Goal: Information Seeking & Learning: Learn about a topic

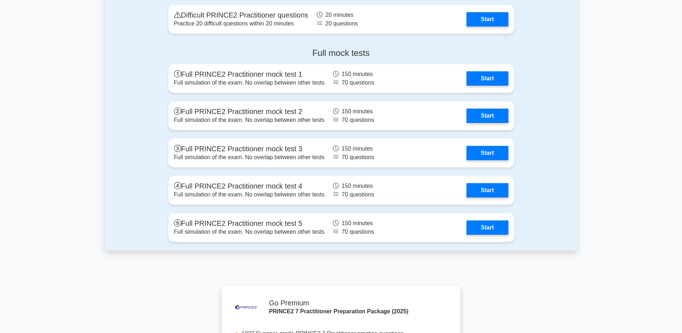
scroll to position [895, 0]
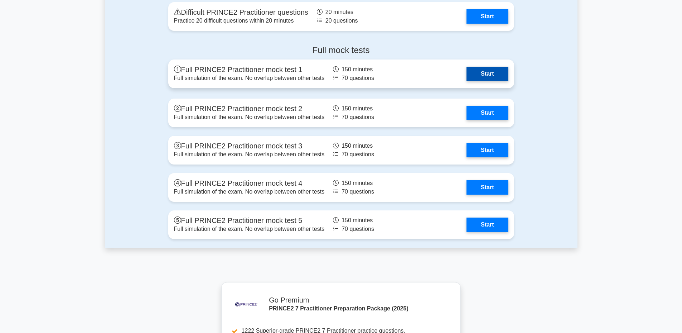
click at [492, 78] on link "Start" at bounding box center [487, 74] width 42 height 14
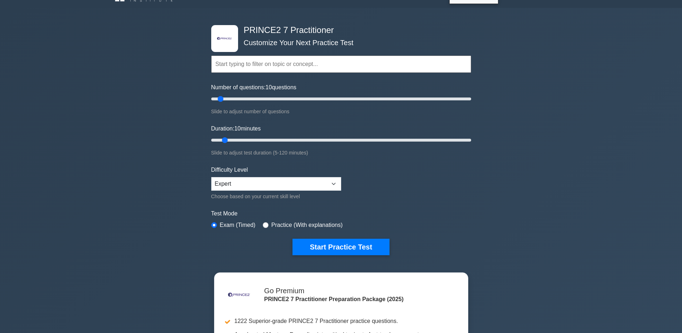
scroll to position [0, 0]
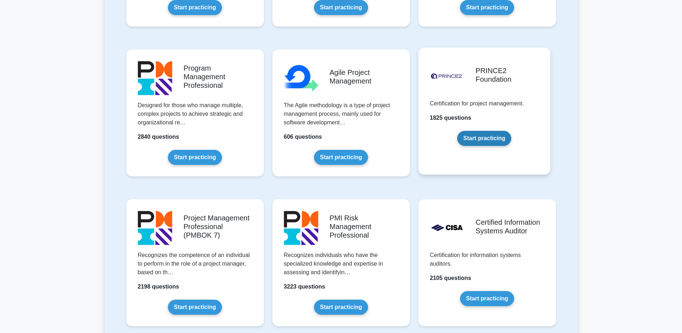
scroll to position [430, 0]
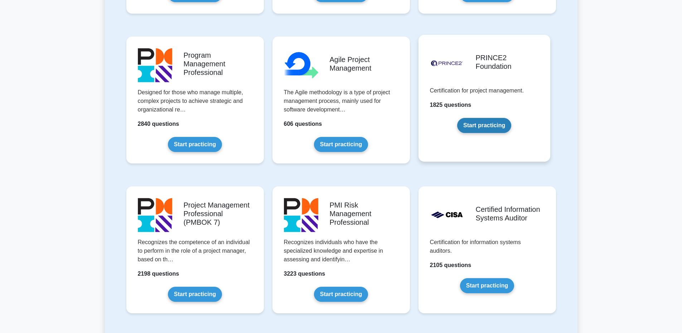
click at [498, 125] on link "Start practicing" at bounding box center [484, 125] width 54 height 15
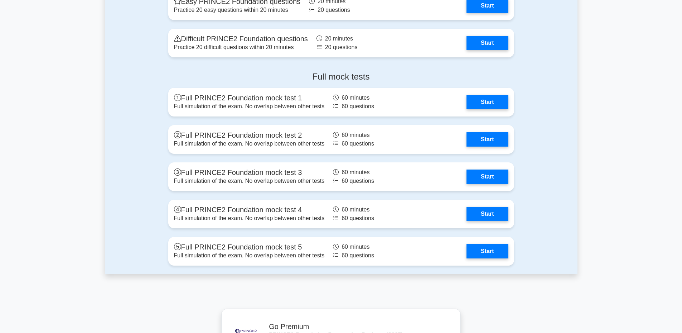
scroll to position [1074, 0]
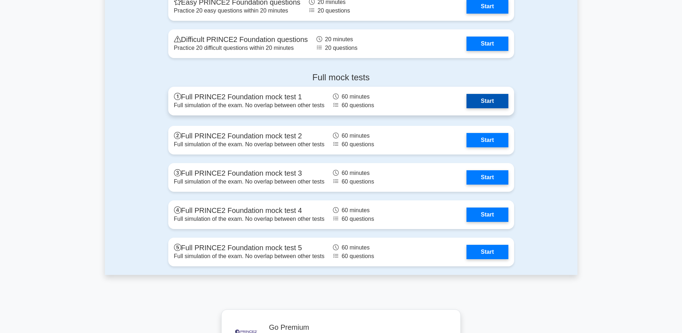
click at [481, 103] on link "Start" at bounding box center [487, 101] width 42 height 14
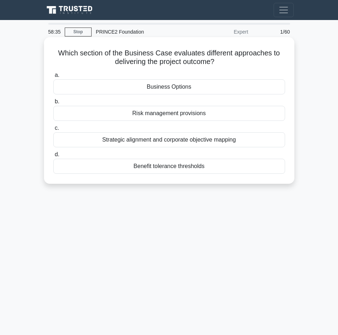
click at [164, 89] on div "Business Options" at bounding box center [169, 86] width 232 height 15
click at [53, 78] on input "a. Business Options" at bounding box center [53, 75] width 0 height 5
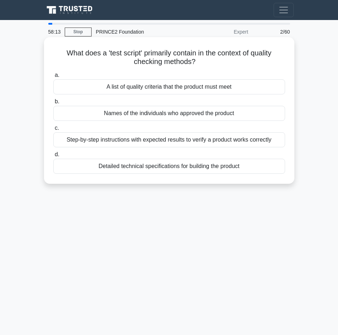
click at [168, 142] on div "Step-by-step instructions with expected results to verify a product works corre…" at bounding box center [169, 139] width 232 height 15
click at [53, 131] on input "c. Step-by-step instructions with expected results to verify a product works co…" at bounding box center [53, 128] width 0 height 5
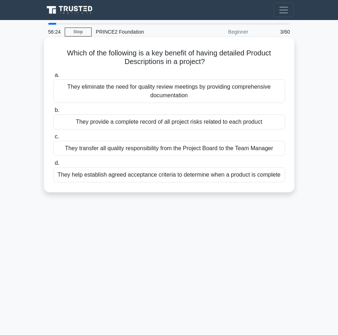
click at [209, 179] on div "They help establish agreed acceptance criteria to determine when a product is c…" at bounding box center [169, 175] width 232 height 15
click at [53, 166] on input "d. They help establish agreed acceptance criteria to determine when a product i…" at bounding box center [53, 163] width 0 height 5
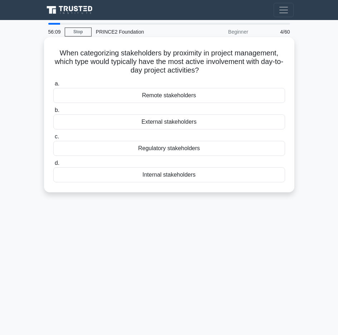
click at [178, 179] on div "Internal stakeholders" at bounding box center [169, 175] width 232 height 15
click at [53, 166] on input "d. Internal stakeholders" at bounding box center [53, 163] width 0 height 5
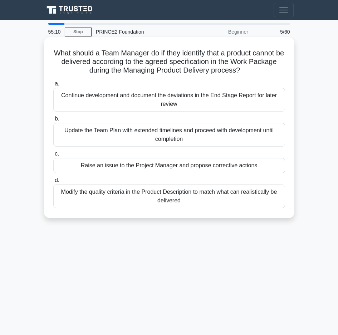
click at [154, 171] on div "Raise an issue to the Project Manager and propose corrective actions" at bounding box center [169, 165] width 232 height 15
click at [53, 156] on input "c. Raise an issue to the Project Manager and propose corrective actions" at bounding box center [53, 154] width 0 height 5
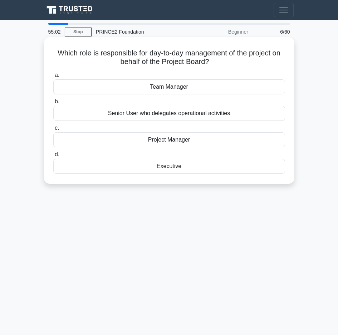
click at [148, 138] on div "Project Manager" at bounding box center [169, 139] width 232 height 15
click at [53, 131] on input "c. Project Manager" at bounding box center [53, 128] width 0 height 5
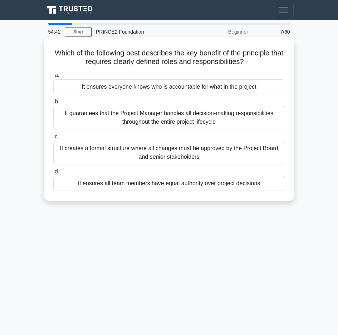
click at [146, 89] on div "It ensures everyone knows who is accountable for what in the project" at bounding box center [169, 86] width 232 height 15
click at [53, 78] on input "a. It ensures everyone knows who is accountable for what in the project" at bounding box center [53, 75] width 0 height 5
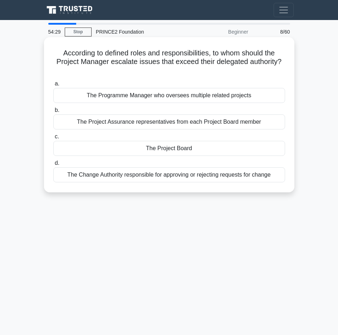
click at [155, 151] on div "The Project Board" at bounding box center [169, 148] width 232 height 15
click at [53, 139] on input "c. The Project Board" at bounding box center [53, 137] width 0 height 5
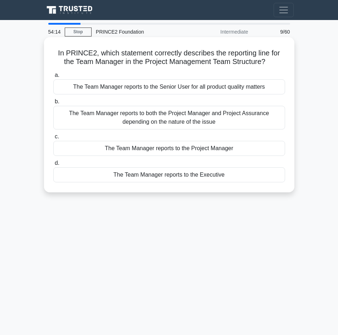
click at [144, 150] on div "The Team Manager reports to the Project Manager" at bounding box center [169, 148] width 232 height 15
click at [53, 139] on input "c. The Team Manager reports to the Project Manager" at bounding box center [53, 137] width 0 height 5
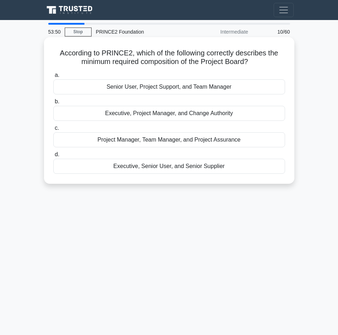
click at [163, 170] on div "Executive, Senior User, and Senior Supplier" at bounding box center [169, 166] width 232 height 15
click at [53, 157] on input "d. Executive, Senior User, and Senior Supplier" at bounding box center [53, 154] width 0 height 5
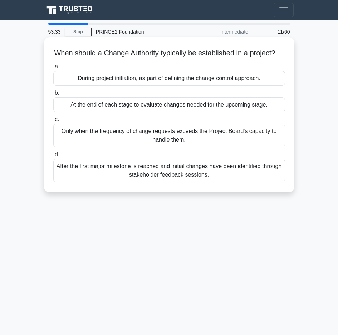
click at [161, 146] on div "Only when the frequency of change requests exceeds the Project Board's capacity…" at bounding box center [169, 136] width 232 height 24
click at [53, 122] on input "c. Only when the frequency of change requests exceeds the Project Board's capac…" at bounding box center [53, 119] width 0 height 5
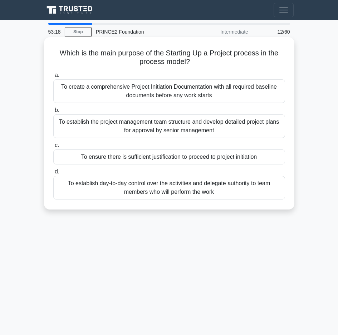
click at [145, 154] on div "To ensure there is sufficient justification to proceed to project initiation" at bounding box center [169, 157] width 232 height 15
click at [53, 148] on input "c. To ensure there is sufficient justification to proceed to project initiation" at bounding box center [53, 145] width 0 height 5
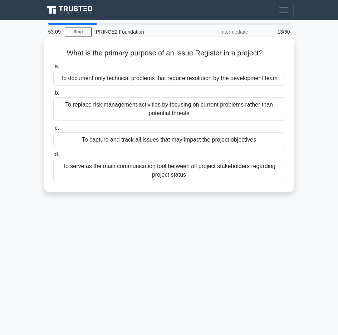
click at [170, 145] on div "To capture and track all issues that may impact the project objectives" at bounding box center [169, 139] width 232 height 15
click at [53, 131] on input "c. To capture and track all issues that may impact the project objectives" at bounding box center [53, 128] width 0 height 5
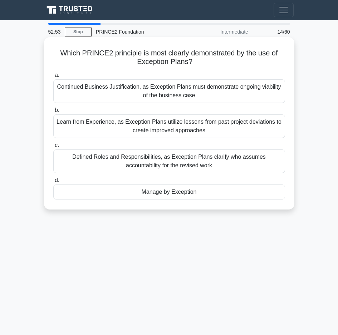
click at [156, 192] on div "Manage by Exception" at bounding box center [169, 192] width 232 height 15
click at [53, 183] on input "d. Manage by Exception" at bounding box center [53, 180] width 0 height 5
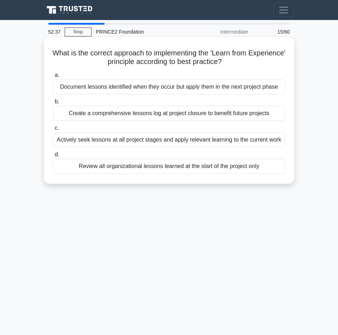
click at [142, 142] on div "Actively seek lessons at all project stages and apply relevant learning to the …" at bounding box center [169, 139] width 232 height 15
click at [53, 131] on input "c. Actively seek lessons at all project stages and apply relevant learning to t…" at bounding box center [53, 128] width 0 height 5
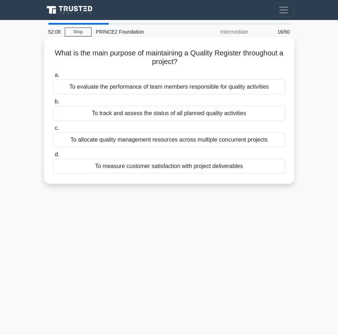
click at [159, 116] on div "To track and assess the status of all planned quality activities" at bounding box center [169, 113] width 232 height 15
click at [53, 104] on input "b. To track and assess the status of all planned quality activities" at bounding box center [53, 102] width 0 height 5
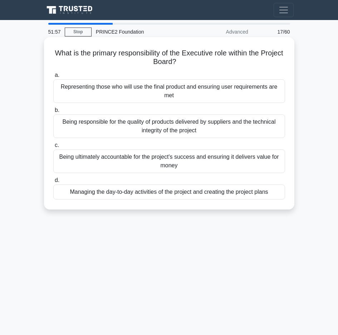
click at [118, 165] on div "Being ultimately accountable for the project's success and ensuring it delivers…" at bounding box center [169, 162] width 232 height 24
click at [53, 148] on input "c. Being ultimately accountable for the project's success and ensuring it deliv…" at bounding box center [53, 145] width 0 height 5
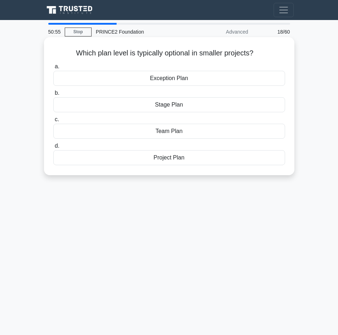
click at [170, 109] on div "Stage Plan" at bounding box center [169, 104] width 232 height 15
click at [53, 96] on input "b. Stage Plan" at bounding box center [53, 93] width 0 height 5
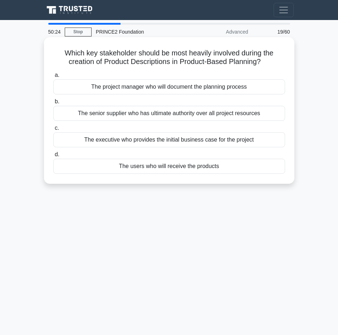
click at [155, 90] on div "The project manager who will document the planning process" at bounding box center [169, 86] width 232 height 15
click at [53, 78] on input "a. The project manager who will document the planning process" at bounding box center [53, 75] width 0 height 5
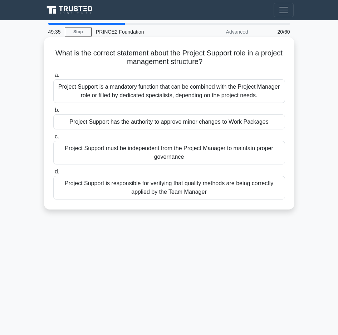
click at [134, 94] on div "Project Support is a mandatory function that can be combined with the Project M…" at bounding box center [169, 91] width 232 height 24
click at [53, 78] on input "a. Project Support is a mandatory function that can be combined with the Projec…" at bounding box center [53, 75] width 0 height 5
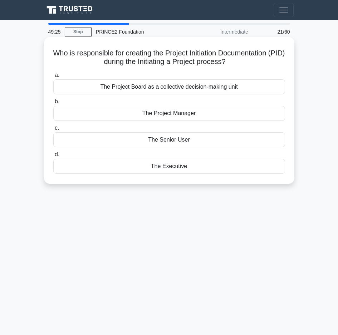
click at [146, 116] on div "The Project Manager" at bounding box center [169, 113] width 232 height 15
click at [53, 104] on input "b. The Project Manager" at bounding box center [53, 102] width 0 height 5
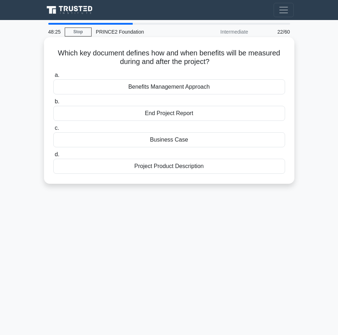
click at [159, 141] on div "Business Case" at bounding box center [169, 139] width 232 height 15
click at [53, 131] on input "c. Business Case" at bounding box center [53, 128] width 0 height 5
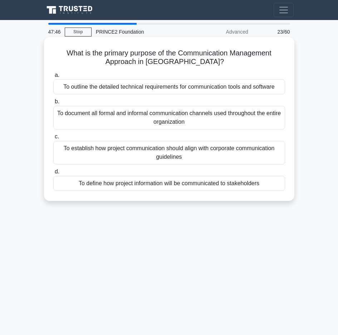
click at [143, 125] on div "To document all formal and informal communication channels used throughout the …" at bounding box center [169, 118] width 232 height 24
click at [53, 104] on input "b. To document all formal and informal communication channels used throughout t…" at bounding box center [53, 102] width 0 height 5
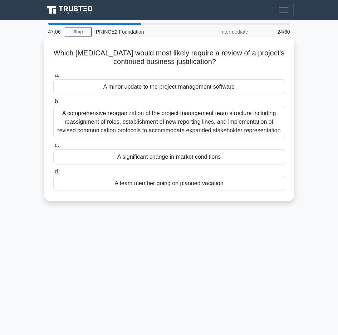
click at [168, 159] on div "A significant change in market conditions" at bounding box center [169, 157] width 232 height 15
click at [53, 148] on input "c. A significant change in market conditions" at bounding box center [53, 145] width 0 height 5
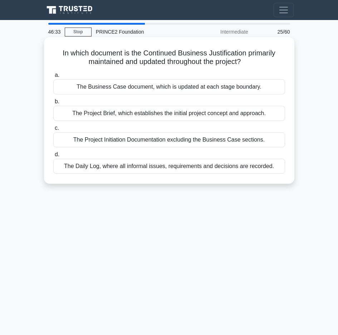
click at [167, 141] on div "The Project Initiation Documentation excluding the Business Case sections." at bounding box center [169, 139] width 232 height 15
click at [53, 131] on input "c. The Project Initiation Documentation excluding the Business Case sections." at bounding box center [53, 128] width 0 height 5
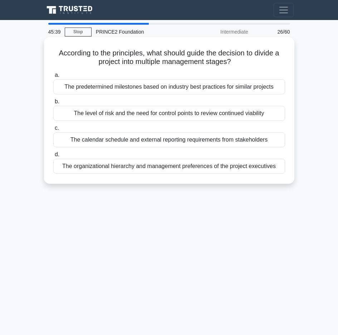
click at [137, 171] on div "The organizational hierarchy and management preferences of the project executiv…" at bounding box center [169, 166] width 232 height 15
click at [53, 157] on input "d. The organizational hierarchy and management preferences of the project execu…" at bounding box center [53, 154] width 0 height 5
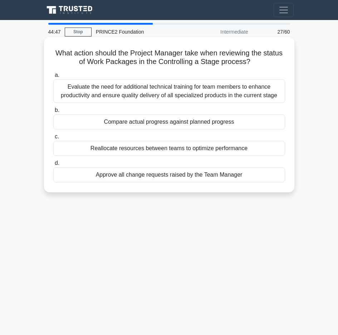
click at [145, 124] on div "Compare actual progress against planned progress" at bounding box center [169, 122] width 232 height 15
click at [53, 113] on input "b. Compare actual progress against planned progress" at bounding box center [53, 110] width 0 height 5
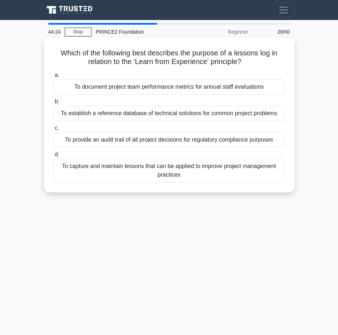
click at [165, 177] on div "To capture and maintain lessons that can be applied to improve project manageme…" at bounding box center [169, 171] width 232 height 24
click at [53, 157] on input "d. To capture and maintain lessons that can be applied to improve project manag…" at bounding box center [53, 154] width 0 height 5
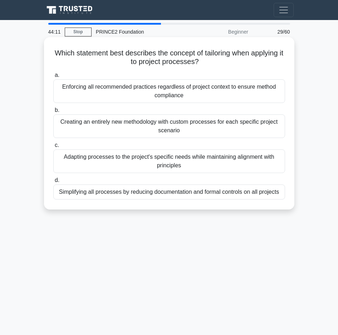
click at [178, 164] on div "Adapting processes to the project's specific needs while maintaining alignment …" at bounding box center [169, 162] width 232 height 24
click at [53, 148] on input "c. Adapting processes to the project's specific needs while maintaining alignme…" at bounding box center [53, 145] width 0 height 5
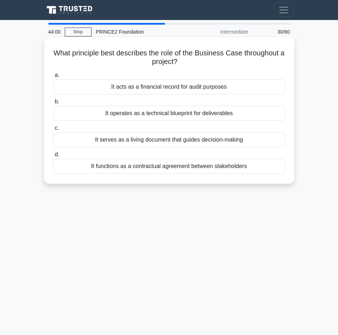
click at [154, 142] on div "It serves as a living document that guides decision-making" at bounding box center [169, 139] width 232 height 15
click at [53, 131] on input "c. It serves as a living document that guides decision-making" at bounding box center [53, 128] width 0 height 5
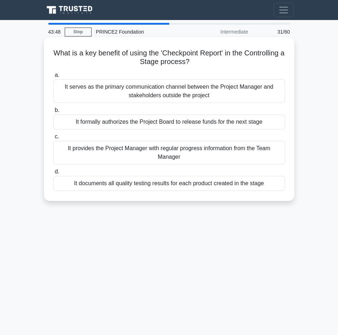
click at [144, 158] on div "It provides the Project Manager with regular progress information from the Team…" at bounding box center [169, 153] width 232 height 24
click at [53, 139] on input "c. It provides the Project Manager with regular progress information from the T…" at bounding box center [53, 137] width 0 height 5
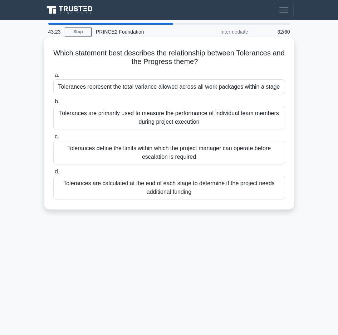
click at [124, 157] on div "Tolerances define the limits within which the project manager can operate befor…" at bounding box center [169, 153] width 232 height 24
click at [53, 139] on input "c. Tolerances define the limits within which the project manager can operate be…" at bounding box center [53, 137] width 0 height 5
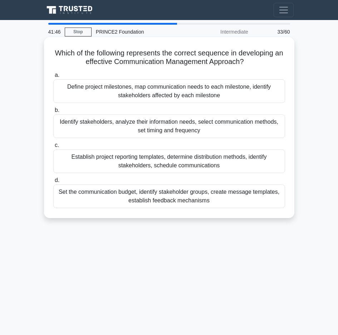
click at [137, 90] on div "Define project milestones, map communication needs to each milestone, identify …" at bounding box center [169, 91] width 232 height 24
click at [53, 78] on input "a. Define project milestones, map communication needs to each milestone, identi…" at bounding box center [53, 75] width 0 height 5
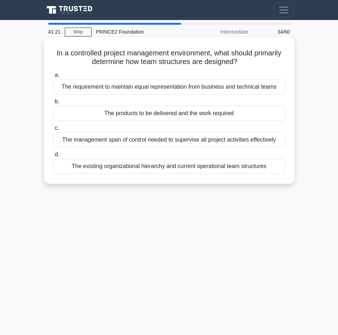
click at [127, 115] on div "The products to be delivered and the work required" at bounding box center [169, 113] width 232 height 15
click at [53, 104] on input "b. The products to be delivered and the work required" at bounding box center [53, 102] width 0 height 5
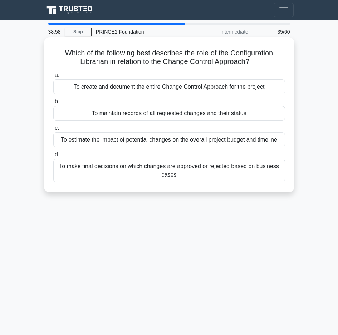
click at [143, 117] on div "To maintain records of all requested changes and their status" at bounding box center [169, 113] width 232 height 15
click at [53, 104] on input "b. To maintain records of all requested changes and their status" at bounding box center [53, 102] width 0 height 5
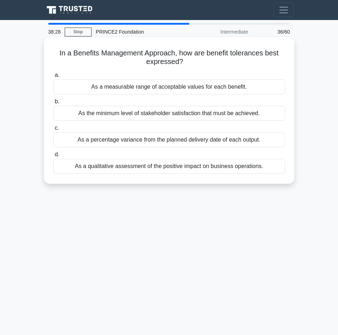
click at [150, 89] on div "As a measurable range of acceptable values for each benefit." at bounding box center [169, 86] width 232 height 15
click at [53, 78] on input "a. As a measurable range of acceptable values for each benefit." at bounding box center [53, 75] width 0 height 5
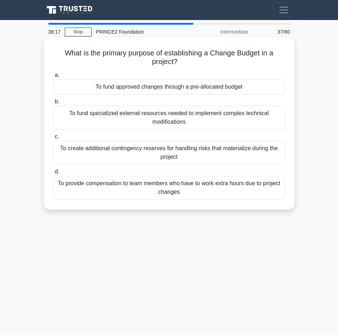
click at [174, 89] on div "To fund approved changes through a pre-allocated budget" at bounding box center [169, 86] width 232 height 15
click at [53, 78] on input "a. To fund approved changes through a pre-allocated budget" at bounding box center [53, 75] width 0 height 5
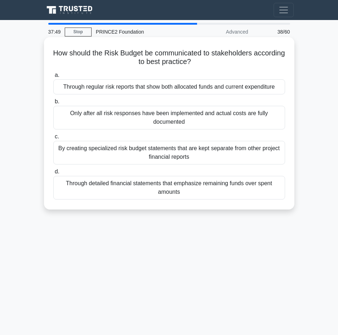
click at [159, 86] on div "Through regular risk reports that show both allocated funds and current expendi…" at bounding box center [169, 86] width 232 height 15
click at [53, 78] on input "a. Through regular risk reports that show both allocated funds and current expe…" at bounding box center [53, 75] width 0 height 5
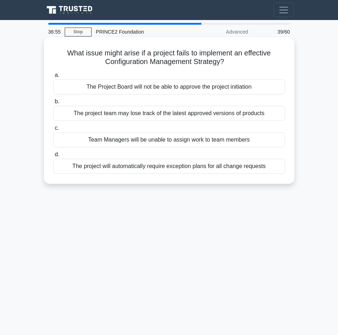
click at [97, 113] on div "The project team may lose track of the latest approved versions of products" at bounding box center [169, 113] width 232 height 15
click at [53, 104] on input "b. The project team may lose track of the latest approved versions of products" at bounding box center [53, 102] width 0 height 5
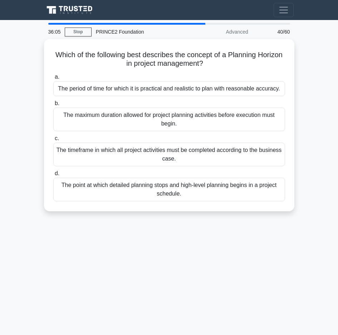
click at [126, 249] on div "36:05 Stop PRINCE2 Foundation Advanced 40/60 Which of the following best descri…" at bounding box center [169, 202] width 258 height 358
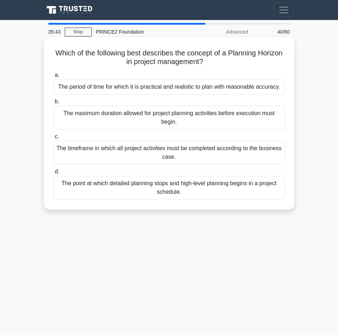
click at [129, 90] on div "The period of time for which it is practical and realistic to plan with reasona…" at bounding box center [169, 86] width 232 height 15
click at [53, 78] on input "a. The period of time for which it is practical and realistic to plan with reas…" at bounding box center [53, 75] width 0 height 5
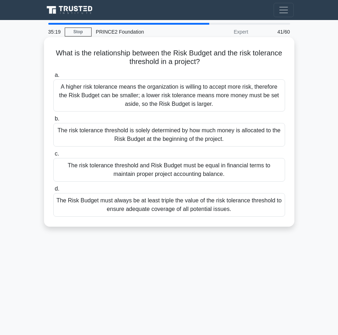
click at [116, 94] on div "A higher risk tolerance means the organization is willing to accept more risk, …" at bounding box center [169, 95] width 232 height 32
click at [53, 78] on input "a. A higher risk tolerance means the organization is willing to accept more ris…" at bounding box center [53, 75] width 0 height 5
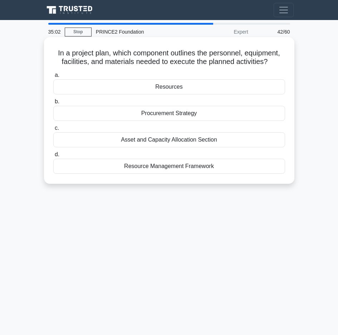
click at [163, 91] on div "Resources" at bounding box center [169, 86] width 232 height 15
click at [53, 78] on input "a. Resources" at bounding box center [53, 75] width 0 height 5
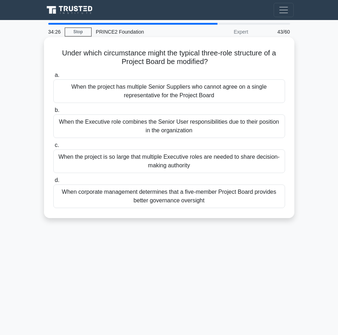
click at [154, 130] on div "When the Executive role combines the Senior User responsibilities due to their …" at bounding box center [169, 127] width 232 height 24
click at [53, 113] on input "b. When the Executive role combines the Senior User responsibilities due to the…" at bounding box center [53, 110] width 0 height 5
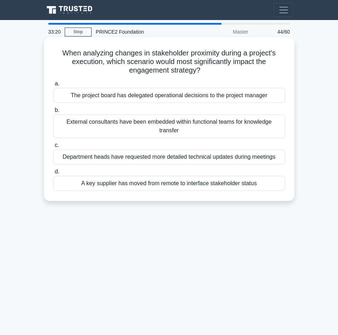
click at [113, 99] on div "The project board has delegated operational decisions to the project manager" at bounding box center [169, 95] width 232 height 15
click at [53, 86] on input "a. The project board has delegated operational decisions to the project manager" at bounding box center [53, 84] width 0 height 5
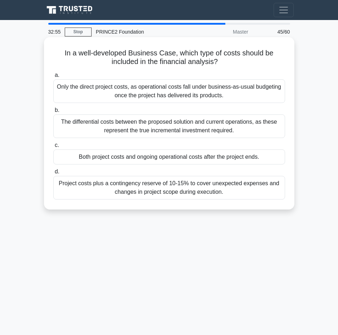
click at [185, 158] on div "Both project costs and ongoing operational costs after the project ends." at bounding box center [169, 157] width 232 height 15
click at [53, 148] on input "c. Both project costs and ongoing operational costs after the project ends." at bounding box center [53, 145] width 0 height 5
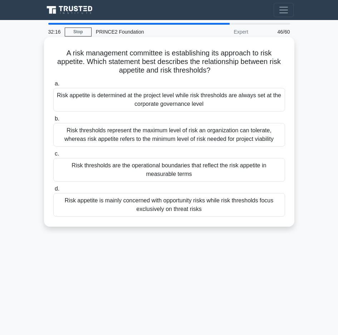
drag, startPoint x: 63, startPoint y: 53, endPoint x: 203, endPoint y: 61, distance: 140.2
click at [220, 71] on h5 "A risk management committee is establishing its approach to risk appetite. Whic…" at bounding box center [169, 62] width 233 height 26
copy h5 "A risk management committee is establishing its approach to risk appetite. Whic…"
click at [151, 172] on div "Risk thresholds are the operational boundaries that reflect the risk appetite i…" at bounding box center [169, 170] width 232 height 24
click at [53, 156] on input "c. Risk thresholds are the operational boundaries that reflect the risk appetit…" at bounding box center [53, 154] width 0 height 5
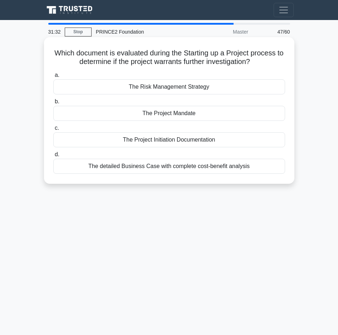
click at [155, 118] on div "The Project Mandate" at bounding box center [169, 113] width 232 height 15
click at [53, 104] on input "b. The Project Mandate" at bounding box center [53, 102] width 0 height 5
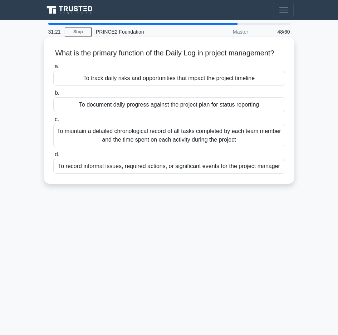
click at [160, 174] on div "To record informal issues, required actions, or significant events for the proj…" at bounding box center [169, 166] width 232 height 15
click at [53, 157] on input "d. To record informal issues, required actions, or significant events for the p…" at bounding box center [53, 154] width 0 height 5
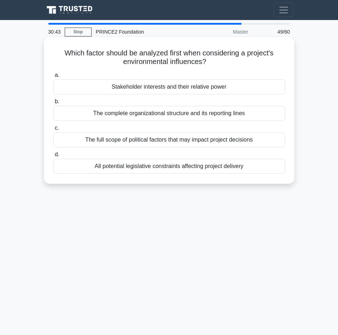
click at [126, 86] on div "Stakeholder interests and their relative power" at bounding box center [169, 86] width 232 height 15
click at [53, 78] on input "a. Stakeholder interests and their relative power" at bounding box center [53, 75] width 0 height 5
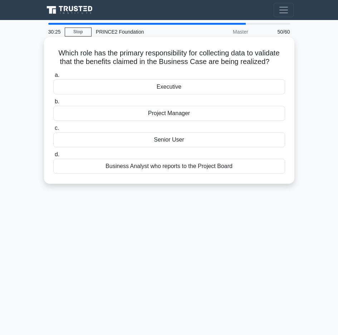
click at [163, 117] on div "Project Manager" at bounding box center [169, 113] width 232 height 15
click at [53, 104] on input "b. Project Manager" at bounding box center [53, 102] width 0 height 5
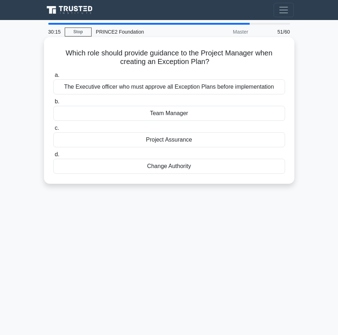
click at [169, 140] on div "Project Assurance" at bounding box center [169, 139] width 232 height 15
click at [53, 131] on input "c. Project Assurance" at bounding box center [53, 128] width 0 height 5
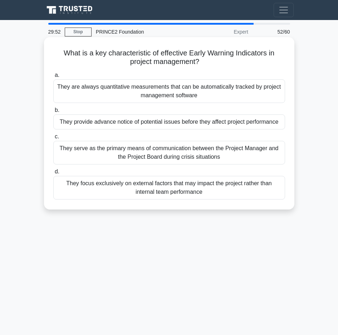
click at [138, 125] on div "They provide advance notice of potential issues before they affect project perf…" at bounding box center [169, 122] width 232 height 15
click at [53, 113] on input "b. They provide advance notice of potential issues before they affect project p…" at bounding box center [53, 110] width 0 height 5
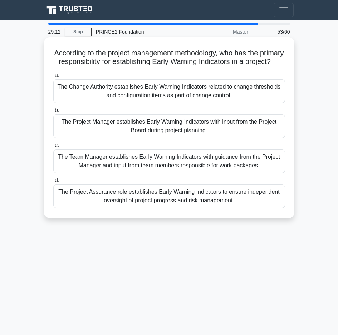
click at [151, 137] on div "The Project Manager establishes Early Warning Indicators with input from the Pr…" at bounding box center [169, 127] width 232 height 24
click at [53, 113] on input "b. The Project Manager establishes Early Warning Indicators with input from the…" at bounding box center [53, 110] width 0 height 5
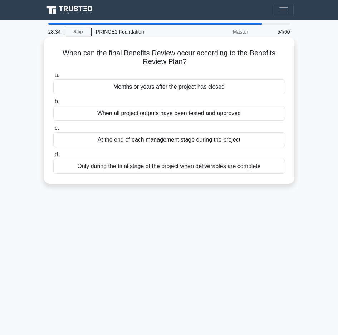
click at [156, 137] on div "At the end of each management stage during the project" at bounding box center [169, 139] width 232 height 15
click at [53, 131] on input "c. At the end of each management stage during the project" at bounding box center [53, 128] width 0 height 5
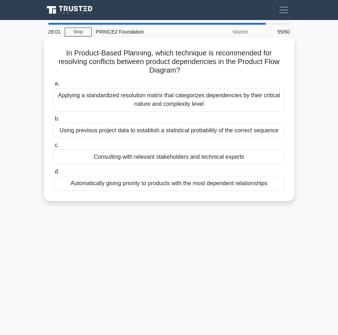
click at [139, 160] on div "Consulting with relevant stakeholders and technical experts" at bounding box center [169, 157] width 232 height 15
click at [53, 148] on input "c. Consulting with relevant stakeholders and technical experts" at bounding box center [53, 145] width 0 height 5
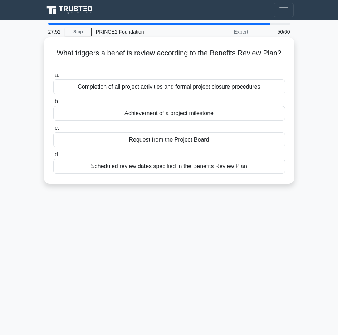
click at [161, 170] on div "Scheduled review dates specified in the Benefits Review Plan" at bounding box center [169, 166] width 232 height 15
click at [53, 157] on input "d. Scheduled review dates specified in the Benefits Review Plan" at bounding box center [53, 154] width 0 height 5
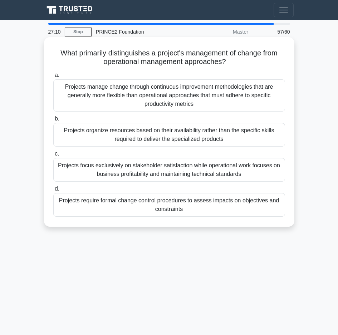
click at [195, 210] on div "Projects require formal change control procedures to assess impacts on objectiv…" at bounding box center [169, 205] width 232 height 24
click at [53, 192] on input "d. Projects require formal change control procedures to assess impacts on objec…" at bounding box center [53, 189] width 0 height 5
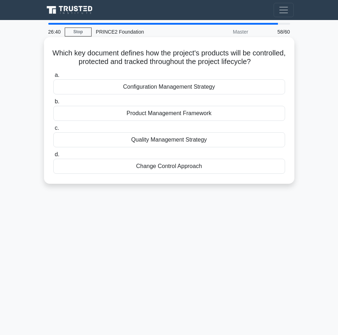
click at [169, 144] on div "Quality Management Strategy" at bounding box center [169, 139] width 232 height 15
click at [53, 131] on input "c. Quality Management Strategy" at bounding box center [53, 128] width 0 height 5
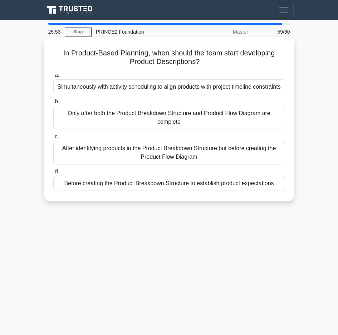
click at [167, 165] on div "After identifying products in the Product Breakdown Structure but before creati…" at bounding box center [169, 153] width 232 height 24
click at [53, 139] on input "c. After identifying products in the Product Breakdown Structure but before cre…" at bounding box center [53, 137] width 0 height 5
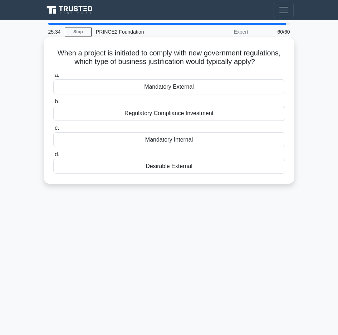
click at [211, 114] on div "Regulatory Compliance Investment" at bounding box center [169, 113] width 232 height 15
click at [53, 104] on input "b. Regulatory Compliance Investment" at bounding box center [53, 102] width 0 height 5
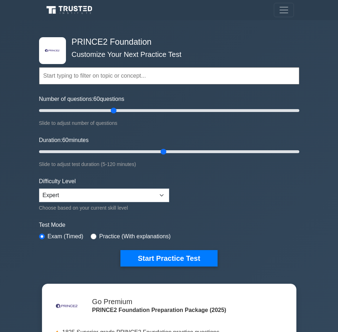
select select "expert"
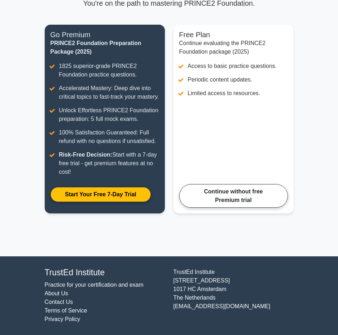
scroll to position [78, 0]
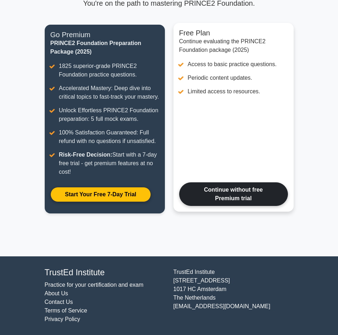
click at [244, 199] on link "Continue without free Premium trial" at bounding box center [233, 195] width 109 height 24
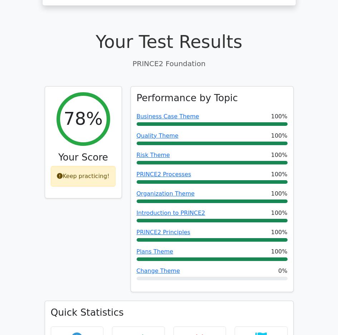
scroll to position [179, 0]
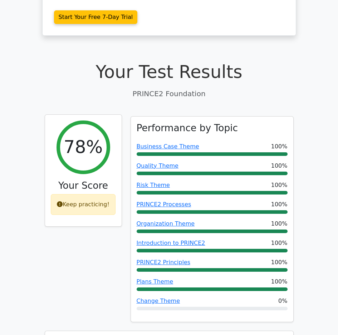
click at [62, 202] on icon at bounding box center [60, 205] width 6 height 6
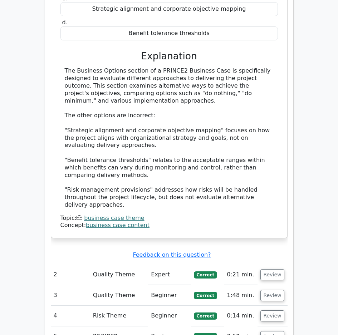
scroll to position [787, 0]
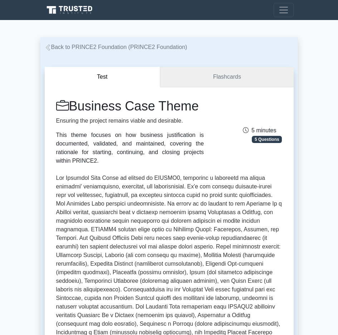
click at [237, 77] on link "Flashcards" at bounding box center [226, 77] width 133 height 20
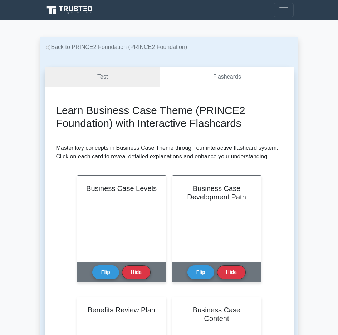
click at [103, 77] on link "Test" at bounding box center [103, 77] width 116 height 20
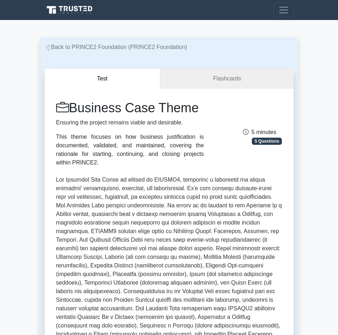
click at [67, 49] on link "Back to PRINCE2 Foundation (PRINCE2 Foundation)" at bounding box center [116, 47] width 143 height 6
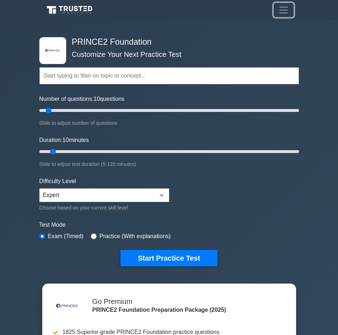
click at [285, 7] on span "Toggle navigation" at bounding box center [283, 10] width 11 height 11
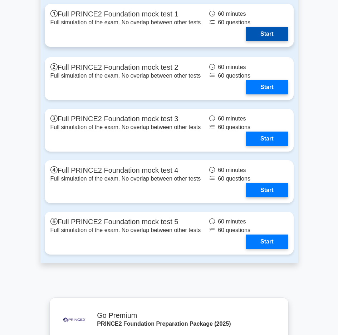
scroll to position [1324, 0]
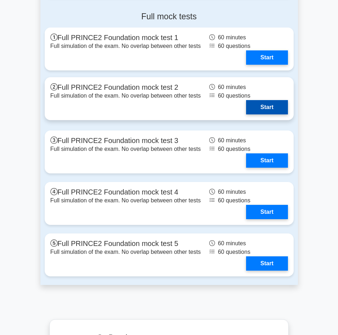
click at [264, 108] on link "Start" at bounding box center [267, 107] width 42 height 14
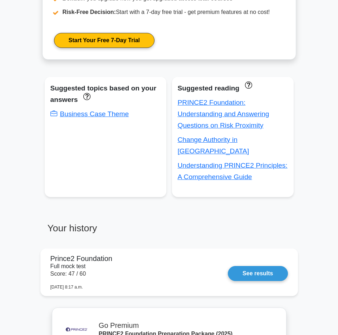
scroll to position [394, 0]
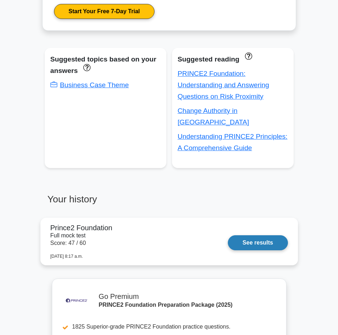
click at [249, 236] on link "See results" at bounding box center [258, 243] width 60 height 15
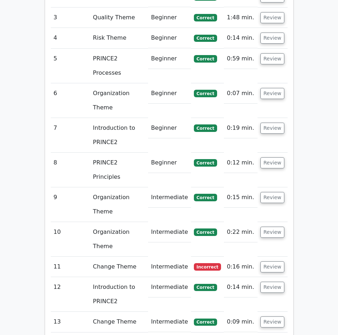
scroll to position [1074, 0]
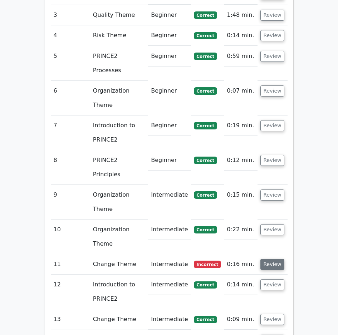
click at [269, 259] on button "Review" at bounding box center [273, 264] width 24 height 11
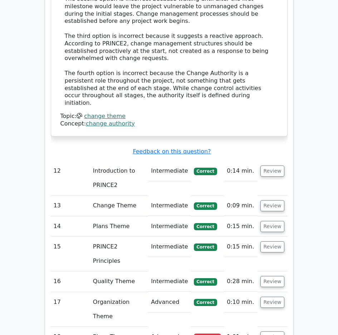
scroll to position [1651, 0]
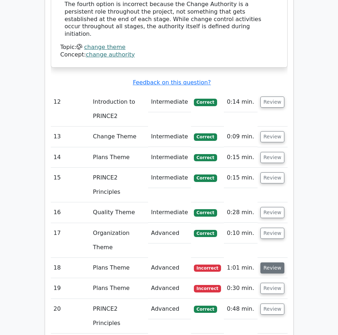
click at [272, 263] on button "Review" at bounding box center [273, 268] width 24 height 11
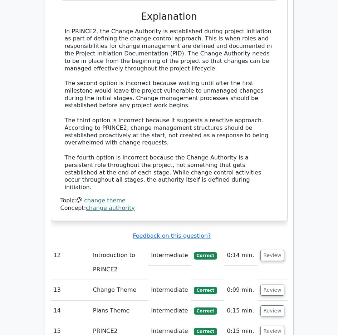
scroll to position [1503, 0]
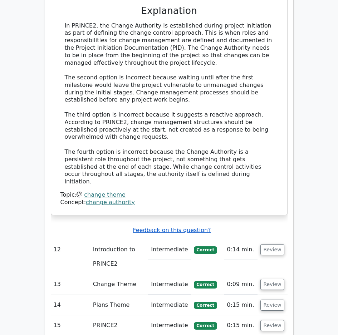
click at [158, 227] on u "Feedback on this question?" at bounding box center [172, 230] width 78 height 7
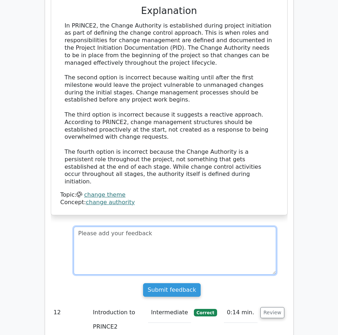
click at [151, 227] on textarea at bounding box center [175, 251] width 203 height 48
type textarea "This is from an v6 not v7"
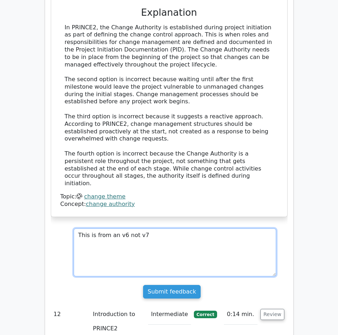
drag, startPoint x: 59, startPoint y: 91, endPoint x: -24, endPoint y: 83, distance: 83.4
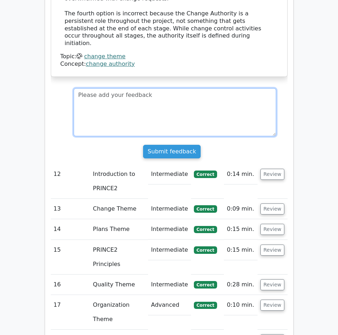
scroll to position [1682, 0]
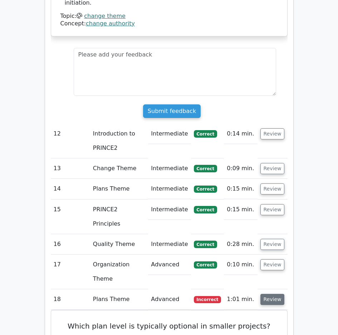
click at [274, 294] on button "Review" at bounding box center [273, 299] width 24 height 11
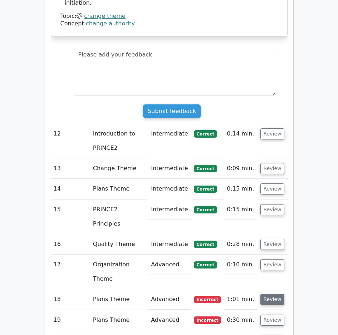
click at [273, 294] on button "Review" at bounding box center [273, 299] width 24 height 11
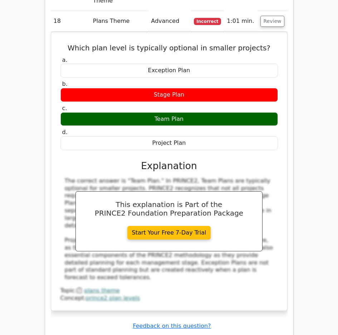
scroll to position [1969, 0]
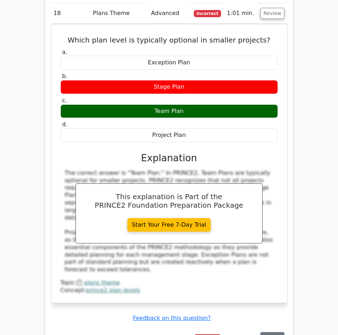
click at [270, 333] on button "Review" at bounding box center [273, 338] width 24 height 11
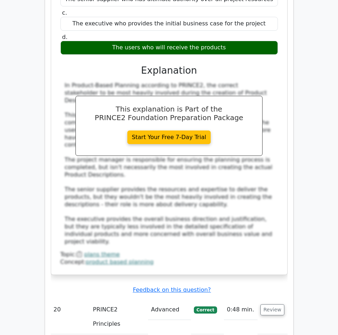
scroll to position [2434, 0]
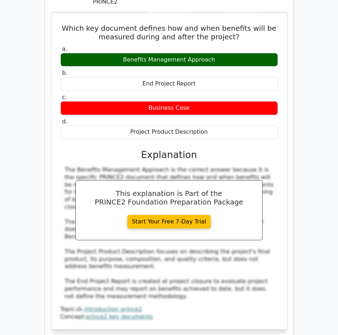
scroll to position [2792, 0]
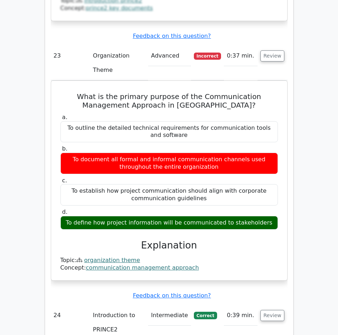
scroll to position [3114, 0]
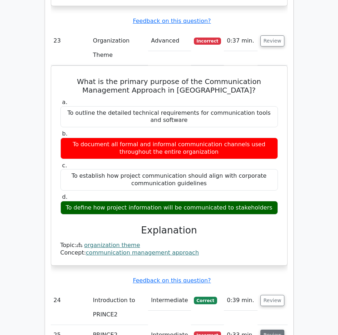
click at [263, 330] on button "Review" at bounding box center [273, 335] width 24 height 11
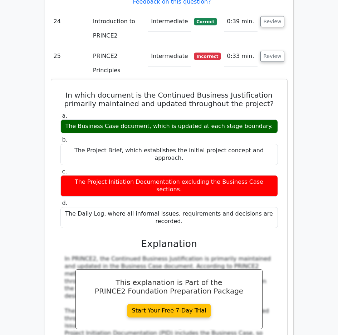
scroll to position [3436, 0]
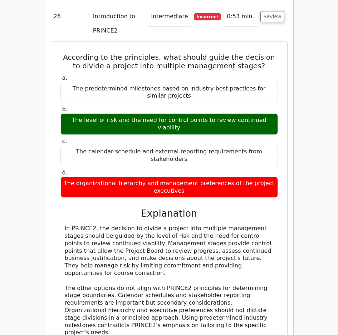
scroll to position [3866, 0]
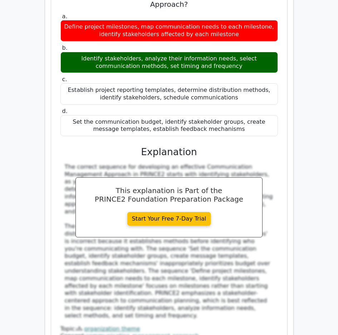
scroll to position [4474, 0]
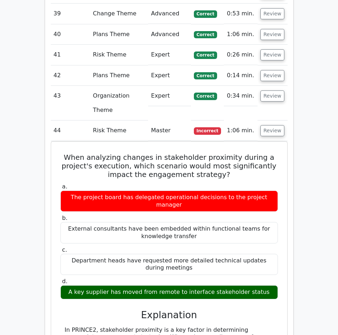
scroll to position [4976, 0]
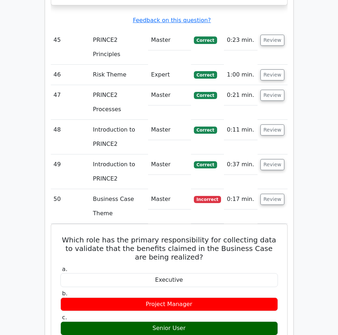
scroll to position [5477, 0]
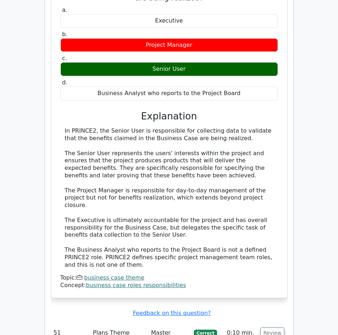
scroll to position [5799, 0]
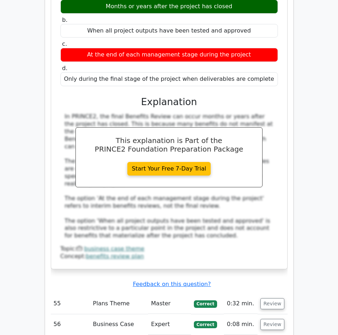
scroll to position [6193, 0]
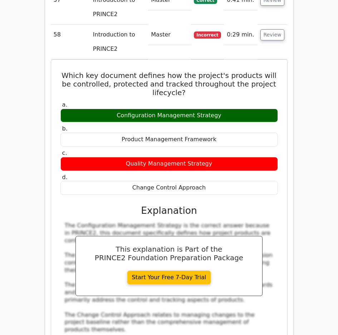
scroll to position [6551, 0]
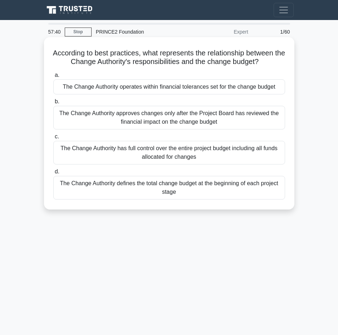
click at [175, 90] on div "The Change Authority operates within financial tolerances set for the change bu…" at bounding box center [169, 86] width 232 height 15
click at [53, 78] on input "a. The Change Authority operates within financial tolerances set for the change…" at bounding box center [53, 75] width 0 height 5
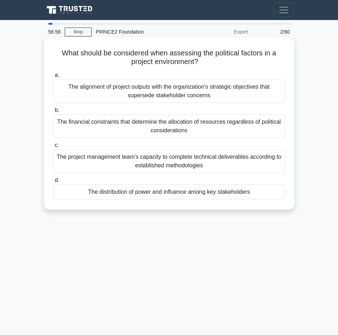
drag, startPoint x: 58, startPoint y: 50, endPoint x: 205, endPoint y: 58, distance: 146.6
click at [205, 58] on h5 "What should be considered when assessing the political factors in a project env…" at bounding box center [169, 58] width 233 height 18
copy h5 "What should be considered when assessing the political factors in a project env…"
drag, startPoint x: 76, startPoint y: 84, endPoint x: 109, endPoint y: 92, distance: 34.4
click at [109, 92] on div "The alignment of project outputs with the organization's strategic objectives t…" at bounding box center [169, 91] width 232 height 24
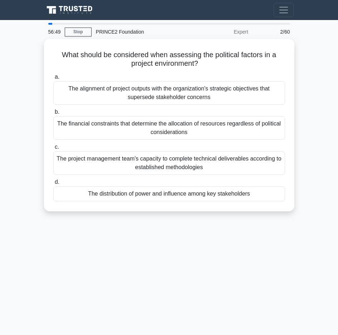
click at [64, 234] on div "56:49 Stop PRINCE2 Foundation Expert 2/60 What should be considered when assess…" at bounding box center [169, 202] width 258 height 358
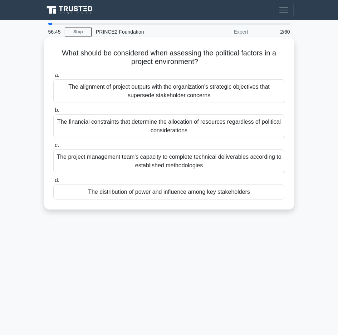
drag, startPoint x: 253, startPoint y: 190, endPoint x: 56, endPoint y: 78, distance: 227.5
click at [56, 78] on div "a. The alignment of project outputs with the organization's strategic objective…" at bounding box center [169, 135] width 241 height 132
copy div "a. The alignment of project outputs with the organization's strategic objective…"
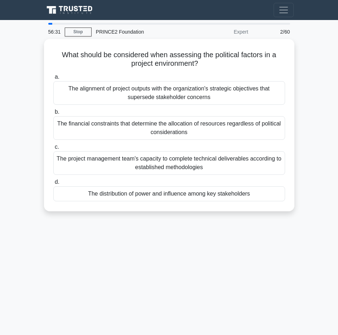
click at [126, 266] on div "56:31 Stop PRINCE2 Foundation Expert 2/60 What should be considered when assess…" at bounding box center [169, 202] width 258 height 358
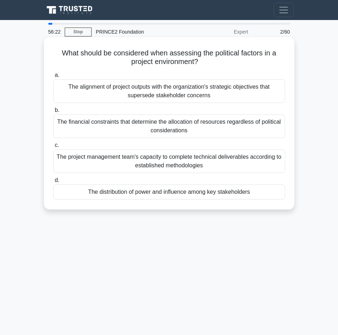
click at [140, 195] on div "The distribution of power and influence among key stakeholders" at bounding box center [169, 192] width 232 height 15
click at [53, 183] on input "d. The distribution of power and influence among key stakeholders" at bounding box center [53, 180] width 0 height 5
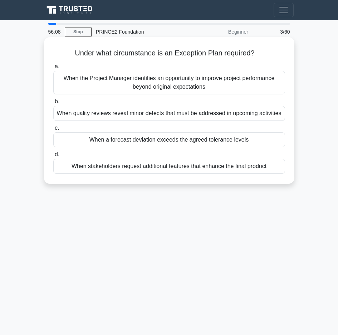
click at [154, 144] on div "When a forecast deviation exceeds the agreed tolerance levels" at bounding box center [169, 139] width 232 height 15
click at [53, 131] on input "c. When a forecast deviation exceeds the agreed tolerance levels" at bounding box center [53, 128] width 0 height 5
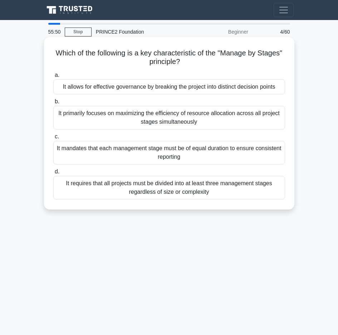
click at [111, 88] on div "It allows for effective governance by breaking the project into distinct decisi…" at bounding box center [169, 86] width 232 height 15
click at [53, 78] on input "a. It allows for effective governance by breaking the project into distinct dec…" at bounding box center [53, 75] width 0 height 5
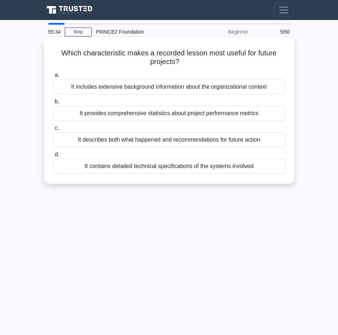
click at [120, 144] on div "It describes both what happened and recommendations for future action" at bounding box center [169, 139] width 232 height 15
click at [53, 131] on input "c. It describes both what happened and recommendations for future action" at bounding box center [53, 128] width 0 height 5
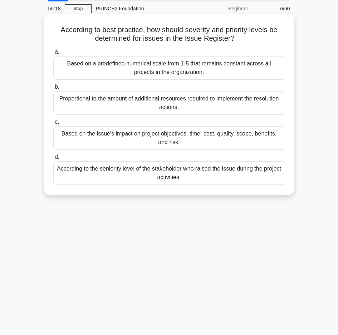
scroll to position [36, 0]
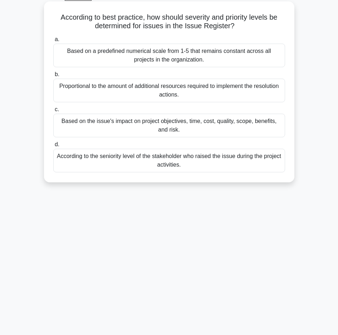
click at [118, 127] on div "Based on the issue's impact on project objectives, time, cost, quality, scope, …" at bounding box center [169, 126] width 232 height 24
click at [53, 112] on input "c. Based on the issue's impact on project objectives, time, cost, quality, scop…" at bounding box center [53, 109] width 0 height 5
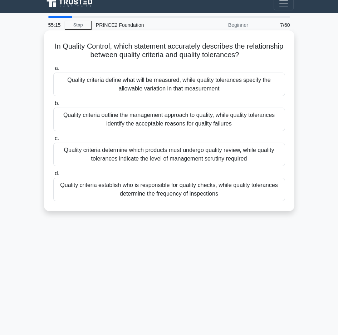
scroll to position [0, 0]
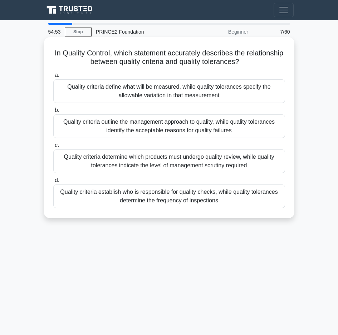
click at [150, 92] on div "Quality criteria define what will be measured, while quality tolerances specify…" at bounding box center [169, 91] width 232 height 24
click at [53, 78] on input "a. Quality criteria define what will be measured, while quality tolerances spec…" at bounding box center [53, 75] width 0 height 5
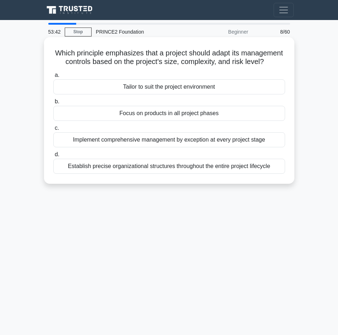
click at [160, 94] on div "Tailor to suit the project environment" at bounding box center [169, 86] width 232 height 15
click at [53, 78] on input "a. Tailor to suit the project environment" at bounding box center [53, 75] width 0 height 5
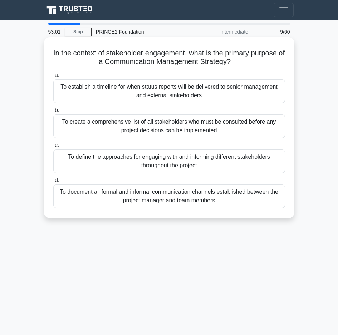
click at [149, 166] on div "To define the approaches for engaging with and informing different stakeholders…" at bounding box center [169, 162] width 232 height 24
click at [53, 148] on input "c. To define the approaches for engaging with and informing different stakehold…" at bounding box center [53, 145] width 0 height 5
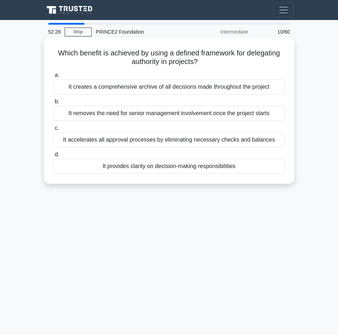
click at [155, 169] on div "It provides clarity on decision-making responsibilities" at bounding box center [169, 166] width 232 height 15
click at [53, 157] on input "d. It provides clarity on decision-making responsibilities" at bounding box center [53, 154] width 0 height 5
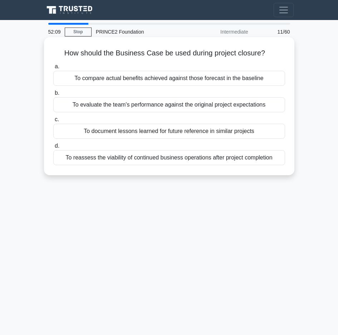
click at [145, 79] on div "To compare actual benefits achieved against those forecast in the baseline" at bounding box center [169, 78] width 232 height 15
click at [53, 69] on input "a. To compare actual benefits achieved against those forecast in the baseline" at bounding box center [53, 66] width 0 height 5
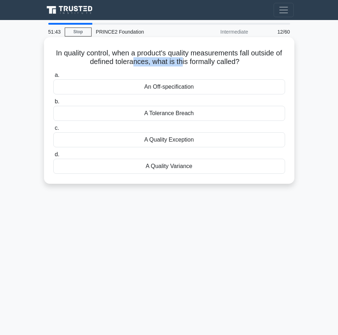
drag, startPoint x: 143, startPoint y: 62, endPoint x: 185, endPoint y: 58, distance: 42.0
click at [185, 58] on h5 "In quality control, when a product's quality measurements fall outside of defin…" at bounding box center [169, 58] width 233 height 18
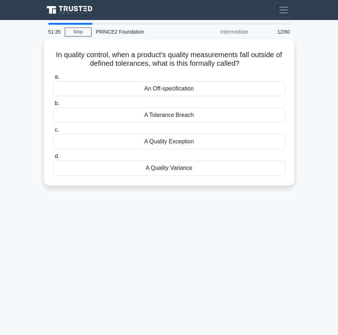
click at [180, 203] on div "51:35 Stop PRINCE2 Foundation Intermediate 12/60 In quality control, when a pro…" at bounding box center [169, 202] width 258 height 358
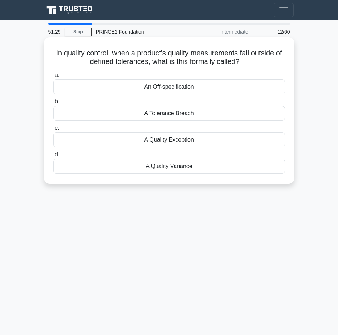
drag, startPoint x: 54, startPoint y: 53, endPoint x: 261, endPoint y: 165, distance: 235.3
click at [261, 165] on div "In quality control, when a product's quality measurements fall outside of defin…" at bounding box center [169, 110] width 245 height 141
copy div "In quality control, when a product's quality measurements fall outside of defin…"
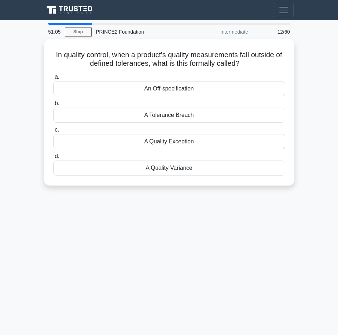
click at [36, 254] on main "51:05 Stop PRINCE2 Foundation Intermediate 12/60 In quality control, when a pro…" at bounding box center [169, 202] width 338 height 364
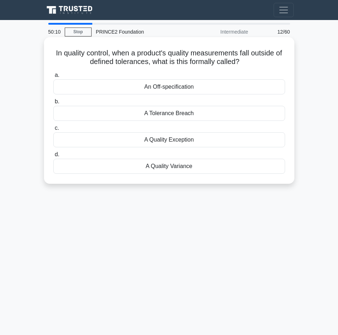
click at [155, 80] on div "An Off-specification" at bounding box center [169, 86] width 232 height 15
click at [53, 78] on input "a. An Off-specification" at bounding box center [53, 75] width 0 height 5
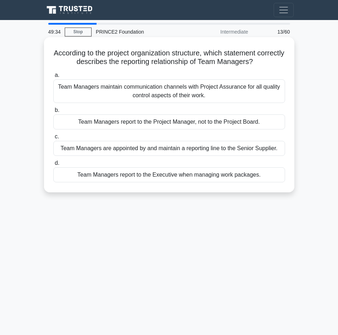
click at [107, 121] on div "Team Managers report to the Project Manager, not to the Project Board." at bounding box center [169, 122] width 232 height 15
click at [53, 113] on input "b. Team Managers report to the Project Manager, not to the Project Board." at bounding box center [53, 110] width 0 height 5
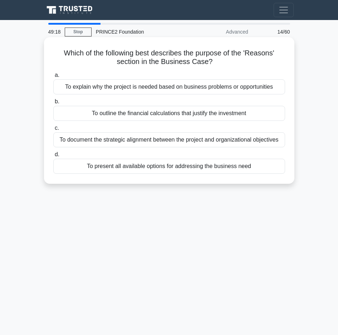
click at [131, 90] on div "To explain why the project is needed based on business problems or opportunities" at bounding box center [169, 86] width 232 height 15
click at [53, 78] on input "a. To explain why the project is needed based on business problems or opportuni…" at bounding box center [53, 75] width 0 height 5
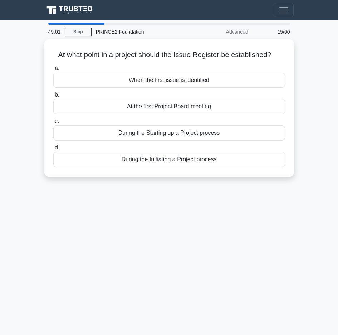
click at [86, 234] on div "49:01 Stop PRINCE2 Foundation Advanced 15/60 At what point in a project should …" at bounding box center [169, 202] width 258 height 358
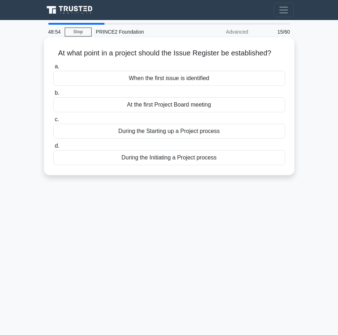
click at [123, 160] on div "During the Initiating a Project process" at bounding box center [169, 157] width 232 height 15
click at [53, 149] on input "d. During the Initiating a Project process" at bounding box center [53, 146] width 0 height 5
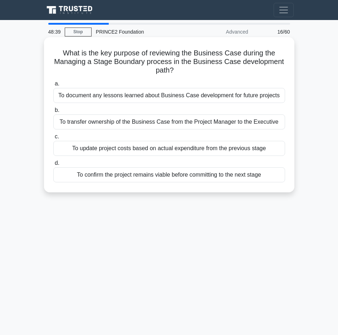
click at [130, 175] on div "To confirm the project remains viable before committing to the next stage" at bounding box center [169, 175] width 232 height 15
click at [53, 166] on input "d. To confirm the project remains viable before committing to the next stage" at bounding box center [53, 163] width 0 height 5
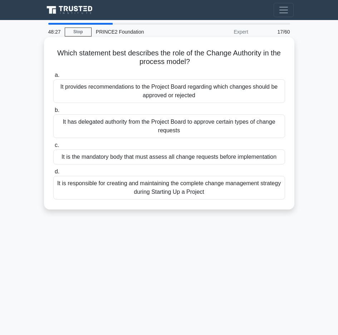
click at [176, 134] on div "It has delegated authority from the Project Board to approve certain types of c…" at bounding box center [169, 127] width 232 height 24
click at [53, 113] on input "b. It has delegated authority from the Project Board to approve certain types o…" at bounding box center [53, 110] width 0 height 5
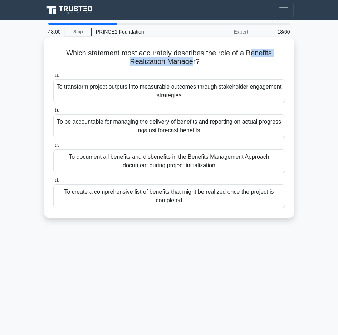
drag, startPoint x: 250, startPoint y: 53, endPoint x: 193, endPoint y: 63, distance: 57.7
click at [193, 63] on h5 "Which statement most accurately describes the role of a Benefits Realization Ma…" at bounding box center [169, 58] width 233 height 18
drag, startPoint x: 197, startPoint y: 63, endPoint x: 252, endPoint y: 54, distance: 56.1
click at [252, 54] on h5 "Which statement most accurately describes the role of a Benefits Realization Ma…" at bounding box center [169, 58] width 233 height 18
drag, startPoint x: 249, startPoint y: 54, endPoint x: 195, endPoint y: 60, distance: 54.7
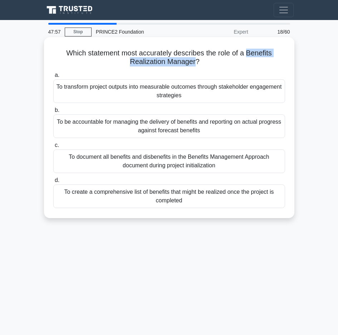
click at [195, 60] on h5 "Which statement most accurately describes the role of a Benefits Realization Ma…" at bounding box center [169, 58] width 233 height 18
copy h5 "Benefits Realization Manager"
click at [91, 62] on h5 "Which statement most accurately describes the role of a Benefits Realization Ma…" at bounding box center [169, 58] width 233 height 18
drag, startPoint x: 91, startPoint y: 74, endPoint x: 210, endPoint y: 205, distance: 176.6
click at [210, 205] on div "Which statement most accurately describes the role of a Benefits Realization Ma…" at bounding box center [169, 127] width 245 height 175
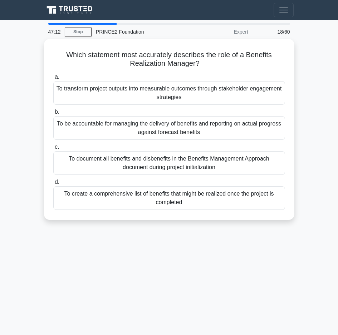
drag, startPoint x: 179, startPoint y: 57, endPoint x: 181, endPoint y: 243, distance: 186.1
click at [181, 243] on div "47:12 Stop PRINCE2 Foundation Expert 18/60 Which statement most accurately desc…" at bounding box center [169, 202] width 258 height 358
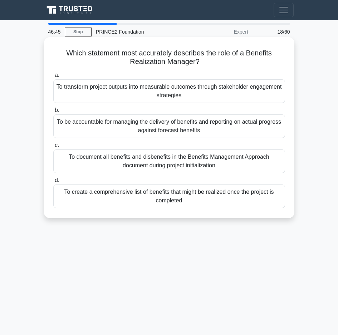
drag, startPoint x: 67, startPoint y: 52, endPoint x: 227, endPoint y: 192, distance: 212.3
click at [247, 212] on div "Which statement most accurately describes the role of a Benefits Realization Ma…" at bounding box center [169, 127] width 245 height 175
copy div "Which statement most accurately describes the role of a Benefits Realization Ma…"
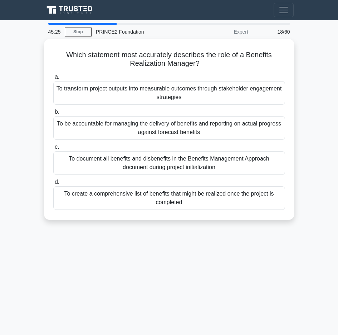
click at [63, 263] on div "45:25 Stop PRINCE2 Foundation Expert 18/60 Which statement most accurately desc…" at bounding box center [169, 202] width 258 height 358
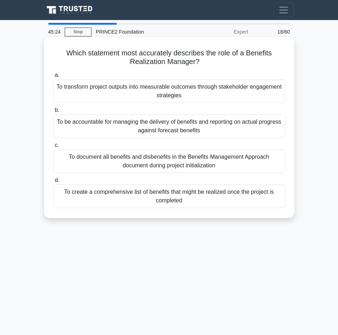
click at [122, 89] on div "To transform project outputs into measurable outcomes through stakeholder engag…" at bounding box center [169, 91] width 232 height 24
click at [53, 78] on input "a. To transform project outputs into measurable outcomes through stakeholder en…" at bounding box center [53, 75] width 0 height 5
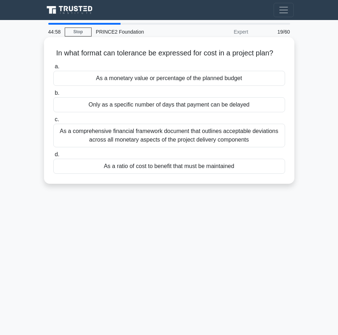
click at [134, 167] on div "As a ratio of cost to benefit that must be maintained" at bounding box center [169, 166] width 232 height 15
click at [53, 157] on input "d. As a ratio of cost to benefit that must be maintained" at bounding box center [53, 154] width 0 height 5
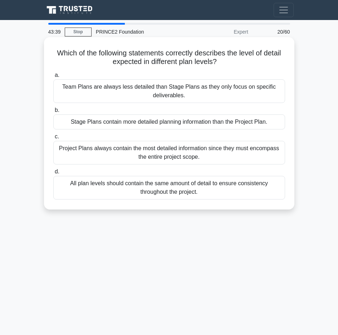
click at [122, 192] on div "All plan levels should contain the same amount of detail to ensure consistency …" at bounding box center [169, 188] width 232 height 24
click at [53, 174] on input "d. All plan levels should contain the same amount of detail to ensure consisten…" at bounding box center [53, 172] width 0 height 5
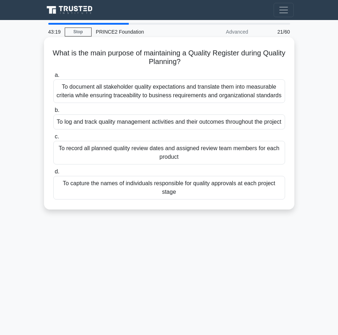
click at [154, 87] on div "To document all stakeholder quality expectations and translate them into measur…" at bounding box center [169, 91] width 232 height 24
click at [53, 78] on input "a. To document all stakeholder quality expectations and translate them into mea…" at bounding box center [53, 75] width 0 height 5
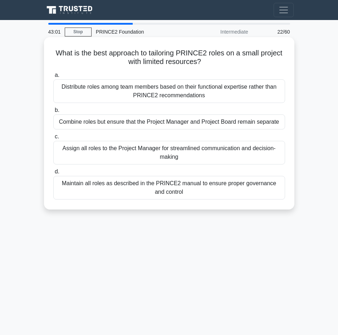
click at [96, 123] on div "Combine roles but ensure that the Project Manager and Project Board remain sepa…" at bounding box center [169, 122] width 232 height 15
click at [53, 113] on input "b. Combine roles but ensure that the Project Manager and Project Board remain s…" at bounding box center [53, 110] width 0 height 5
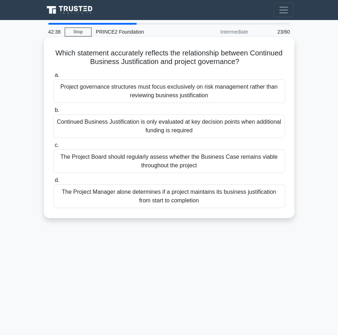
click at [147, 153] on div "The Project Board should regularly assess whether the Business Case remains via…" at bounding box center [169, 162] width 232 height 24
click at [53, 148] on input "c. The Project Board should regularly assess whether the Business Case remains …" at bounding box center [53, 145] width 0 height 5
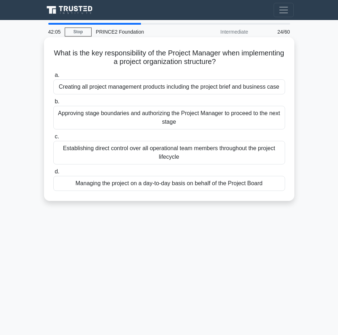
click at [131, 186] on div "Managing the project on a day-to-day basis on behalf of the Project Board" at bounding box center [169, 183] width 232 height 15
click at [53, 174] on input "d. Managing the project on a day-to-day basis on behalf of the Project Board" at bounding box center [53, 172] width 0 height 5
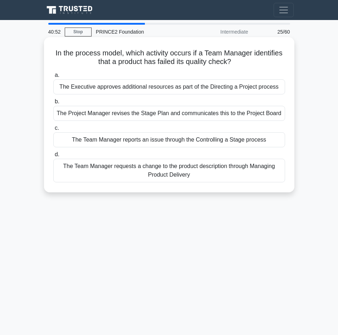
click at [119, 139] on div "The Team Manager reports an issue through the Controlling a Stage process" at bounding box center [169, 139] width 232 height 15
click at [53, 131] on input "c. The Team Manager reports an issue through the Controlling a Stage process" at bounding box center [53, 128] width 0 height 5
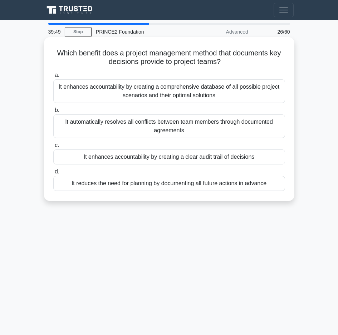
click at [146, 159] on div "It enhances accountability by creating a clear audit trail of decisions" at bounding box center [169, 157] width 232 height 15
click at [53, 148] on input "c. It enhances accountability by creating a clear audit trail of decisions" at bounding box center [53, 145] width 0 height 5
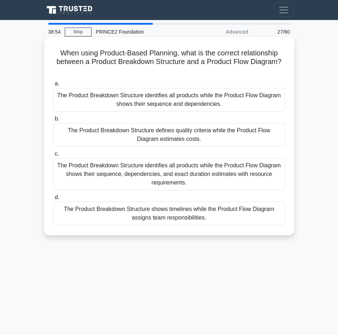
click at [128, 107] on div "The Product Breakdown Structure identifies all products while the Product Flow …" at bounding box center [169, 100] width 232 height 24
click at [53, 86] on input "a. The Product Breakdown Structure identifies all products while the Product Fl…" at bounding box center [53, 84] width 0 height 5
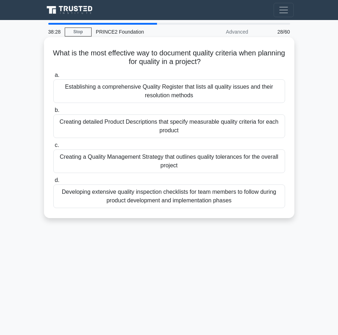
click at [107, 131] on div "Creating detailed Product Descriptions that specify measurable quality criteria…" at bounding box center [169, 127] width 232 height 24
click at [53, 113] on input "b. Creating detailed Product Descriptions that specify measurable quality crite…" at bounding box center [53, 110] width 0 height 5
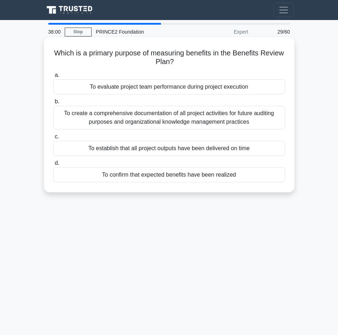
click at [142, 179] on div "To confirm that expected benefits have been realized" at bounding box center [169, 175] width 232 height 15
click at [53, 166] on input "d. To confirm that expected benefits have been realized" at bounding box center [53, 163] width 0 height 5
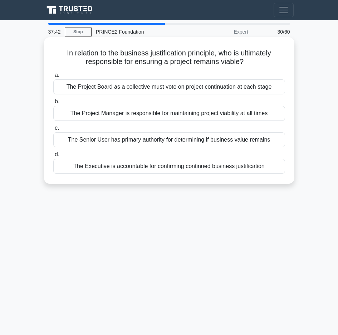
click at [134, 90] on div "The Project Board as a collective must vote on project continuation at each sta…" at bounding box center [169, 86] width 232 height 15
click at [53, 78] on input "a. The Project Board as a collective must vote on project continuation at each …" at bounding box center [53, 75] width 0 height 5
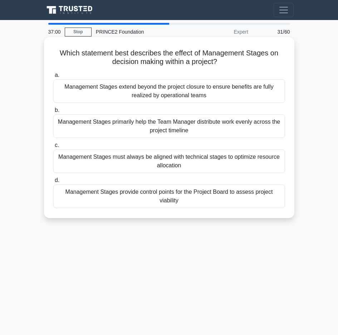
click at [137, 201] on div "Management Stages provide control points for the Project Board to assess projec…" at bounding box center [169, 197] width 232 height 24
click at [53, 183] on input "d. Management Stages provide control points for the Project Board to assess pro…" at bounding box center [53, 180] width 0 height 5
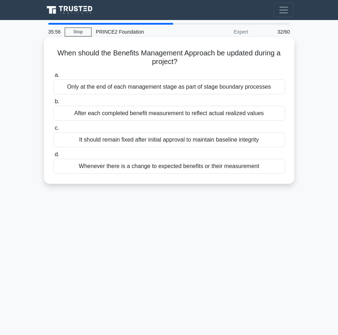
click at [156, 90] on div "Only at the end of each management stage as part of stage boundary processes" at bounding box center [169, 86] width 232 height 15
click at [53, 78] on input "a. Only at the end of each management stage as part of stage boundary processes" at bounding box center [53, 75] width 0 height 5
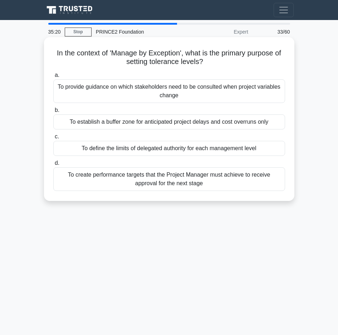
click at [145, 152] on div "To define the limits of delegated authority for each management level" at bounding box center [169, 148] width 232 height 15
click at [53, 139] on input "c. To define the limits of delegated authority for each management level" at bounding box center [53, 137] width 0 height 5
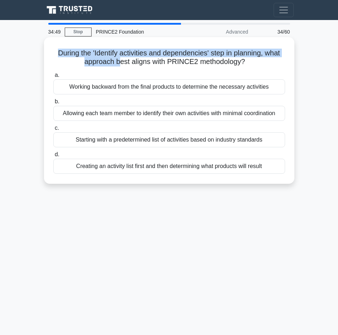
drag, startPoint x: 54, startPoint y: 53, endPoint x: 120, endPoint y: 60, distance: 65.8
click at [120, 60] on h5 "During the 'Identify activities and dependencies' step in planning, what approa…" at bounding box center [169, 58] width 233 height 18
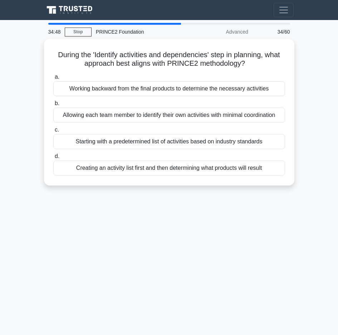
click at [178, 218] on div "34:48 Stop PRINCE2 Foundation Advanced 34/60 During the 'Identify activities an…" at bounding box center [169, 202] width 258 height 358
click at [167, 224] on div "34:48 Stop PRINCE2 Foundation Advanced 34/60 During the 'Identify activities an…" at bounding box center [169, 202] width 258 height 358
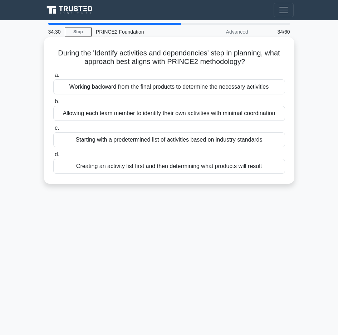
click at [107, 88] on div "Working backward from the final products to determine the necessary activities" at bounding box center [169, 86] width 232 height 15
click at [53, 78] on input "a. Working backward from the final products to determine the necessary activiti…" at bounding box center [53, 75] width 0 height 5
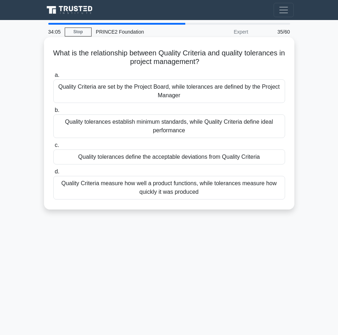
click at [149, 160] on div "Quality tolerances define the acceptable deviations from Quality Criteria" at bounding box center [169, 157] width 232 height 15
click at [53, 148] on input "c. Quality tolerances define the acceptable deviations from Quality Criteria" at bounding box center [53, 145] width 0 height 5
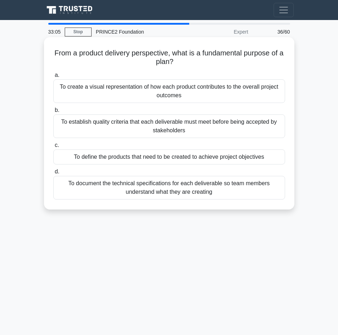
click at [153, 132] on div "To establish quality criteria that each deliverable must meet before being acce…" at bounding box center [169, 127] width 232 height 24
click at [53, 113] on input "b. To establish quality criteria that each deliverable must meet before being a…" at bounding box center [53, 110] width 0 height 5
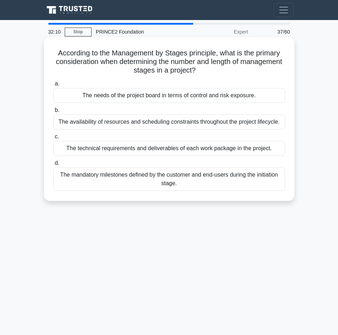
click at [179, 183] on div "The mandatory milestones defined by the customer and end-users during the initi…" at bounding box center [169, 180] width 232 height 24
click at [53, 166] on input "d. The mandatory milestones defined by the customer and end-users during the in…" at bounding box center [53, 163] width 0 height 5
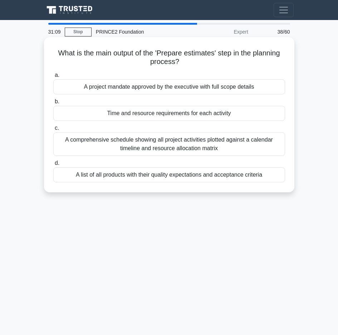
click at [187, 117] on div "Time and resource requirements for each activity" at bounding box center [169, 113] width 232 height 15
click at [53, 104] on input "b. Time and resource requirements for each activity" at bounding box center [53, 102] width 0 height 5
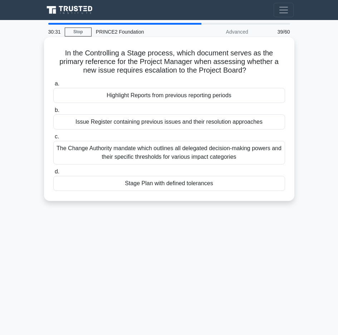
click at [163, 185] on div "Stage Plan with defined tolerances" at bounding box center [169, 183] width 232 height 15
click at [53, 174] on input "d. Stage Plan with defined tolerances" at bounding box center [53, 172] width 0 height 5
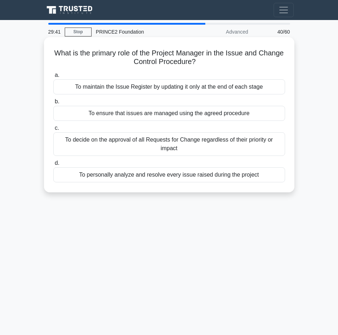
click at [164, 117] on div "To ensure that issues are managed using the agreed procedure" at bounding box center [169, 113] width 232 height 15
click at [53, 104] on input "b. To ensure that issues are managed using the agreed procedure" at bounding box center [53, 102] width 0 height 5
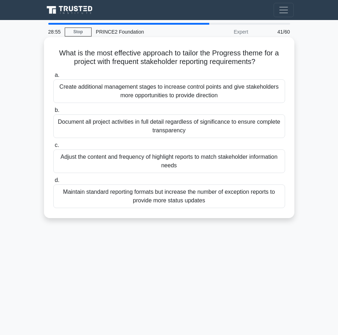
click at [144, 160] on div "Adjust the content and frequency of highlight reports to match stakeholder info…" at bounding box center [169, 162] width 232 height 24
click at [53, 148] on input "c. Adjust the content and frequency of highlight reports to match stakeholder i…" at bounding box center [53, 145] width 0 height 5
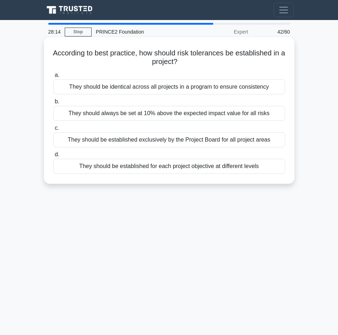
click at [141, 171] on div "They should be established for each project objective at different levels" at bounding box center [169, 166] width 232 height 15
click at [53, 157] on input "d. They should be established for each project objective at different levels" at bounding box center [53, 154] width 0 height 5
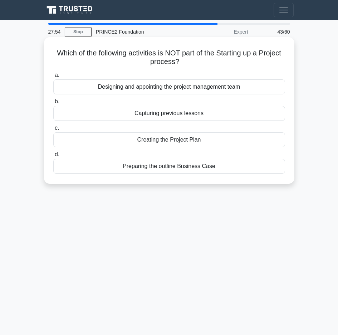
click at [151, 140] on div "Creating the Project Plan" at bounding box center [169, 139] width 232 height 15
click at [53, 131] on input "c. Creating the Project Plan" at bounding box center [53, 128] width 0 height 5
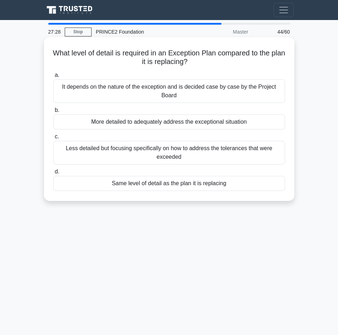
click at [137, 160] on div "Less detailed but focusing specifically on how to address the tolerances that w…" at bounding box center [169, 153] width 232 height 24
click at [53, 139] on input "c. Less detailed but focusing specifically on how to address the tolerances tha…" at bounding box center [53, 137] width 0 height 5
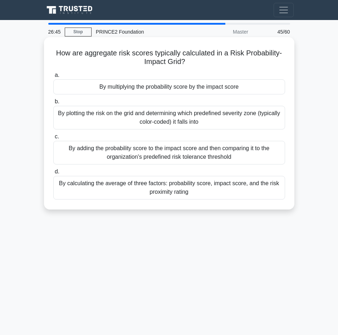
click at [102, 53] on h5 "How are aggregate risk scores typically calculated in a Risk Probability-Impact…" at bounding box center [169, 58] width 233 height 18
click at [112, 155] on div "By adding the probability score to the impact score and then comparing it to th…" at bounding box center [169, 153] width 232 height 24
click at [53, 139] on input "c. By adding the probability score to the impact score and then comparing it to…" at bounding box center [53, 137] width 0 height 5
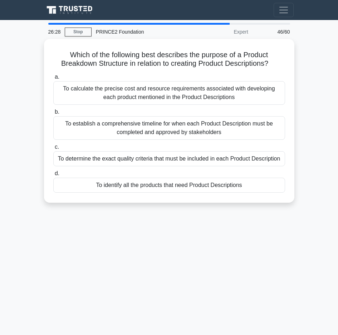
click at [136, 236] on div "26:28 Stop PRINCE2 Foundation Expert 46/60 Which of the following best describe…" at bounding box center [169, 202] width 258 height 358
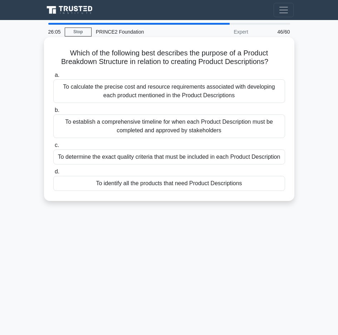
click at [150, 184] on div "To identify all the products that need Product Descriptions" at bounding box center [169, 183] width 232 height 15
click at [53, 174] on input "d. To identify all the products that need Product Descriptions" at bounding box center [53, 172] width 0 height 5
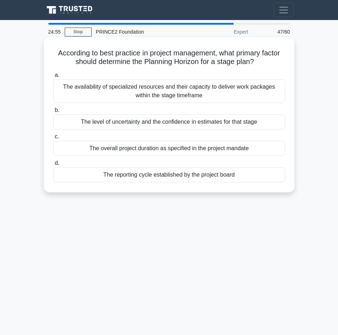
click at [142, 180] on div "The reporting cycle established by the project board" at bounding box center [169, 175] width 232 height 15
click at [53, 166] on input "d. The reporting cycle established by the project board" at bounding box center [53, 163] width 0 height 5
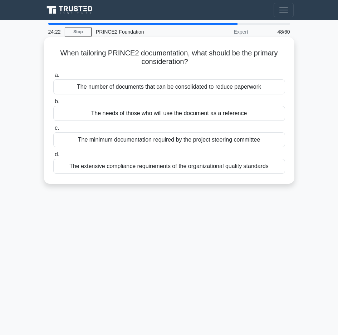
click at [126, 117] on div "The needs of those who will use the document as a reference" at bounding box center [169, 113] width 232 height 15
click at [53, 104] on input "b. The needs of those who will use the document as a reference" at bounding box center [53, 102] width 0 height 5
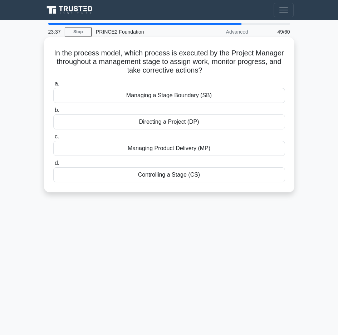
click at [149, 173] on div "Controlling a Stage (CS)" at bounding box center [169, 175] width 232 height 15
click at [53, 166] on input "d. Controlling a Stage (CS)" at bounding box center [53, 163] width 0 height 5
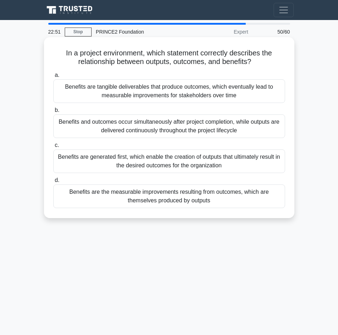
click at [150, 200] on div "Benefits are the measurable improvements resulting from outcomes, which are the…" at bounding box center [169, 197] width 232 height 24
click at [53, 183] on input "d. Benefits are the measurable improvements resulting from outcomes, which are …" at bounding box center [53, 180] width 0 height 5
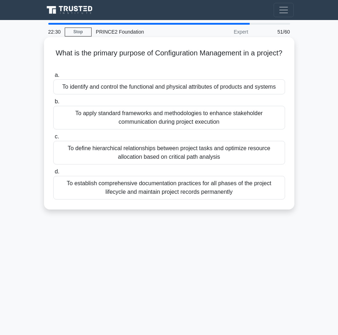
click at [117, 119] on div "To apply standard frameworks and methodologies to enhance stakeholder communica…" at bounding box center [169, 118] width 232 height 24
click at [53, 104] on input "b. To apply standard frameworks and methodologies to enhance stakeholder commun…" at bounding box center [53, 102] width 0 height 5
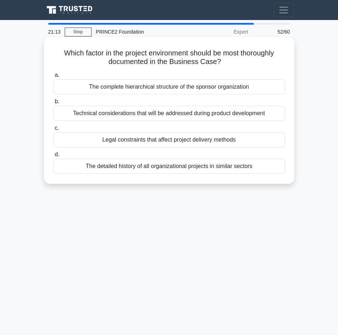
click at [130, 114] on div "Technical considerations that will be addressed during product development" at bounding box center [169, 113] width 232 height 15
click at [53, 104] on input "b. Technical considerations that will be addressed during product development" at bounding box center [53, 102] width 0 height 5
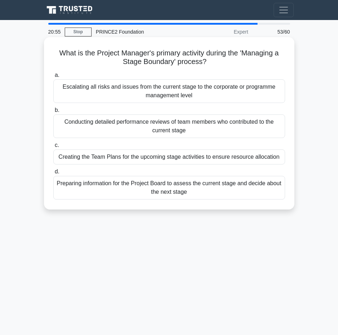
click at [170, 193] on div "Preparing information for the Project Board to assess the current stage and dec…" at bounding box center [169, 188] width 232 height 24
click at [53, 174] on input "d. Preparing information for the Project Board to assess the current stage and …" at bounding box center [53, 172] width 0 height 5
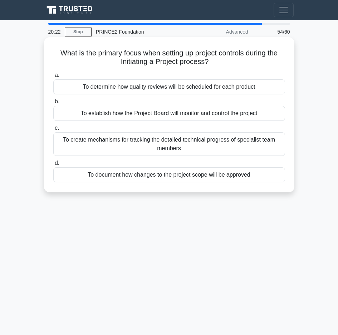
click at [175, 178] on div "To document how changes to the project scope will be approved" at bounding box center [169, 175] width 232 height 15
click at [53, 166] on input "d. To document how changes to the project scope will be approved" at bounding box center [53, 163] width 0 height 5
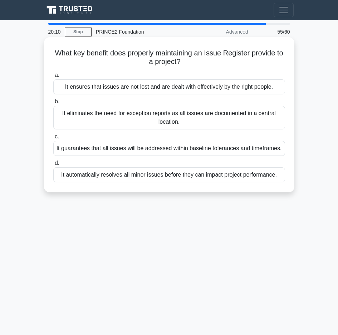
click at [163, 89] on div "It ensures that issues are not lost and are dealt with effectively by the right…" at bounding box center [169, 86] width 232 height 15
click at [53, 78] on input "a. It ensures that issues are not lost and are dealt with effectively by the ri…" at bounding box center [53, 75] width 0 height 5
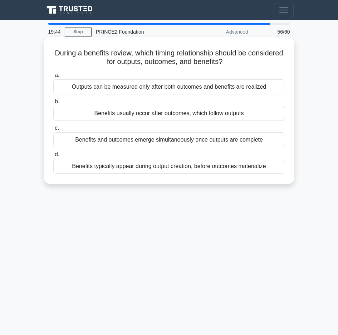
click at [176, 114] on div "Benefits usually occur after outcomes, which follow outputs" at bounding box center [169, 113] width 232 height 15
click at [53, 104] on input "b. Benefits usually occur after outcomes, which follow outputs" at bounding box center [53, 102] width 0 height 5
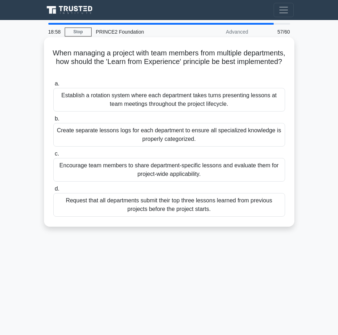
click at [169, 176] on div "Encourage team members to share department-specific lessons and evaluate them f…" at bounding box center [169, 170] width 232 height 24
click at [53, 156] on input "c. Encourage team members to share department-specific lessons and evaluate the…" at bounding box center [53, 154] width 0 height 5
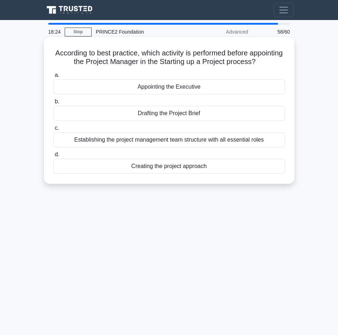
click at [145, 89] on div "Appointing the Executive" at bounding box center [169, 86] width 232 height 15
click at [53, 78] on input "a. Appointing the Executive" at bounding box center [53, 75] width 0 height 5
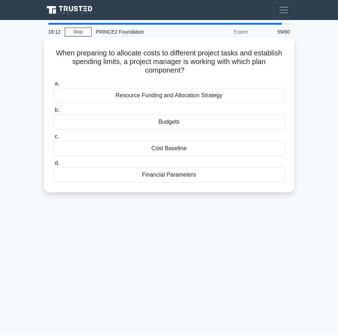
click at [136, 95] on div "Resource Funding and Allocation Strategy" at bounding box center [169, 95] width 232 height 15
click at [53, 86] on input "a. Resource Funding and Allocation Strategy" at bounding box center [53, 84] width 0 height 5
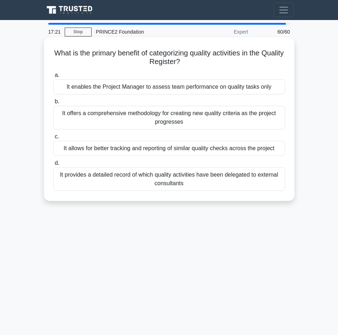
click at [141, 120] on div "It offers a comprehensive methodology for creating new quality criteria as the …" at bounding box center [169, 118] width 232 height 24
click at [53, 104] on input "b. It offers a comprehensive methodology for creating new quality criteria as t…" at bounding box center [53, 102] width 0 height 5
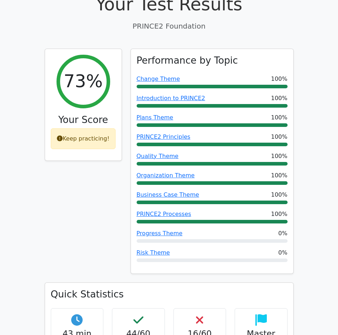
scroll to position [251, 0]
